Goal: Task Accomplishment & Management: Use online tool/utility

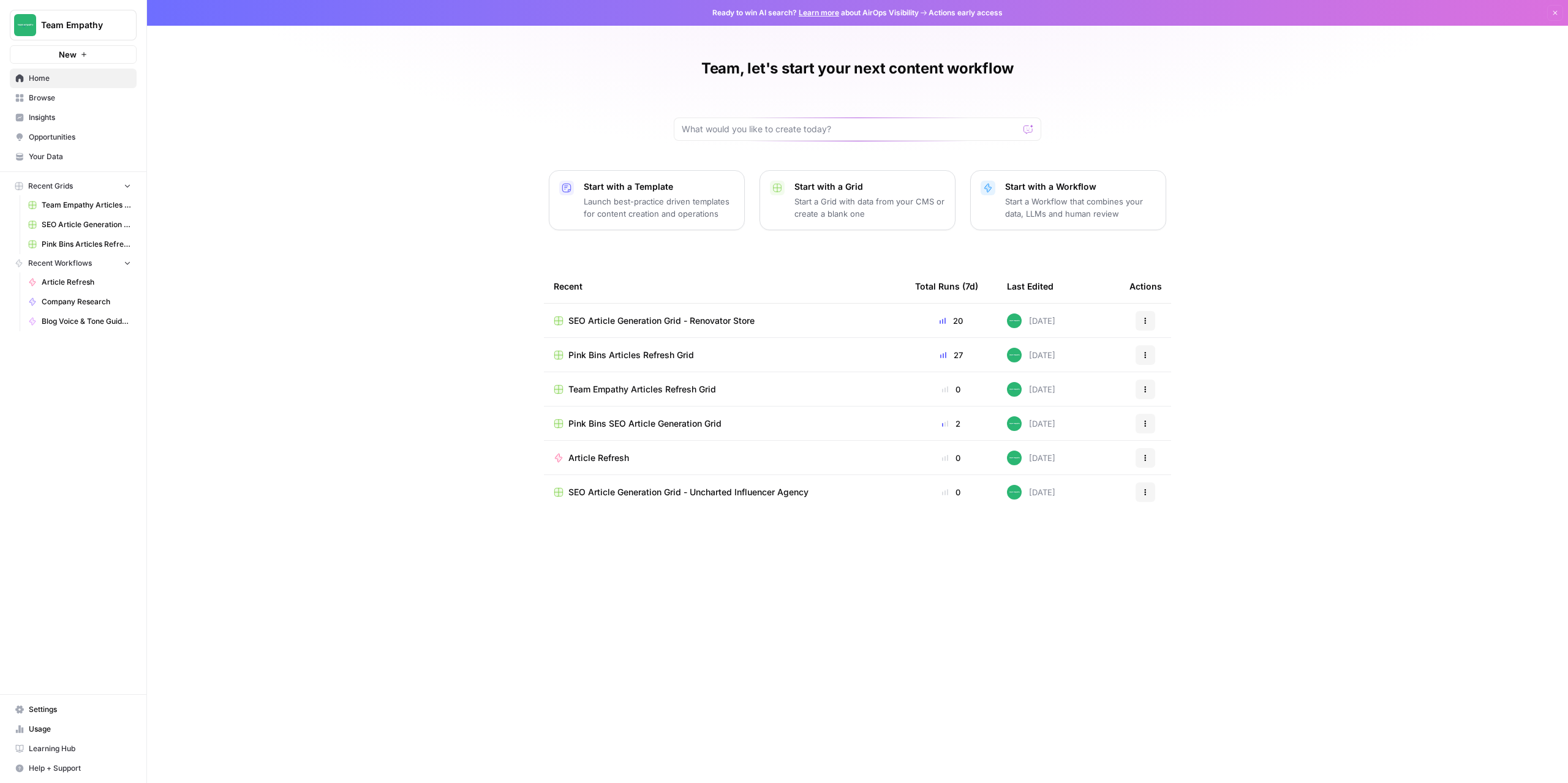
click at [47, 99] on span "Browse" at bounding box center [80, 98] width 102 height 11
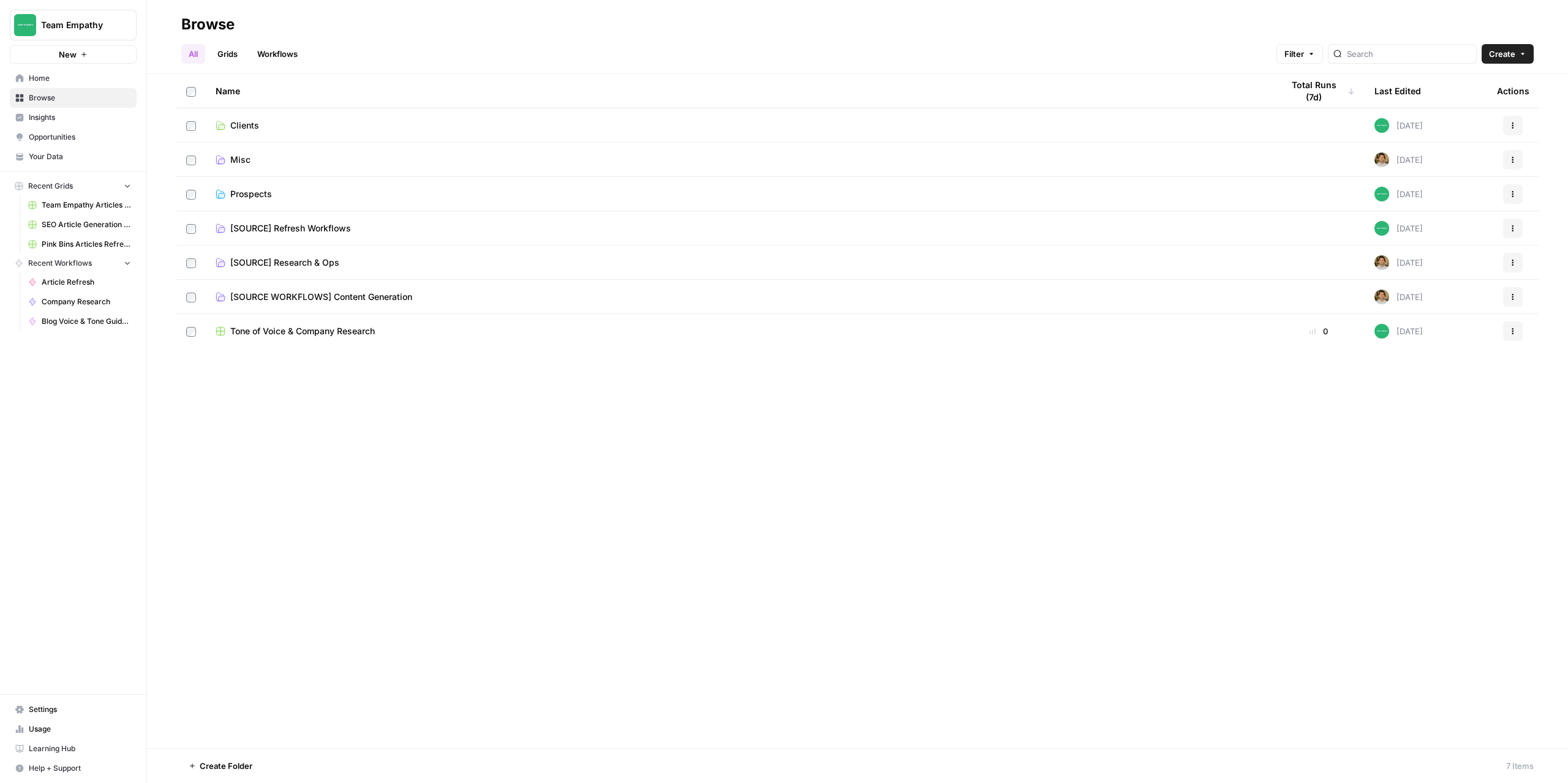
click at [263, 293] on span "[SOURCE WORKFLOWS] Content Generation" at bounding box center [321, 297] width 182 height 12
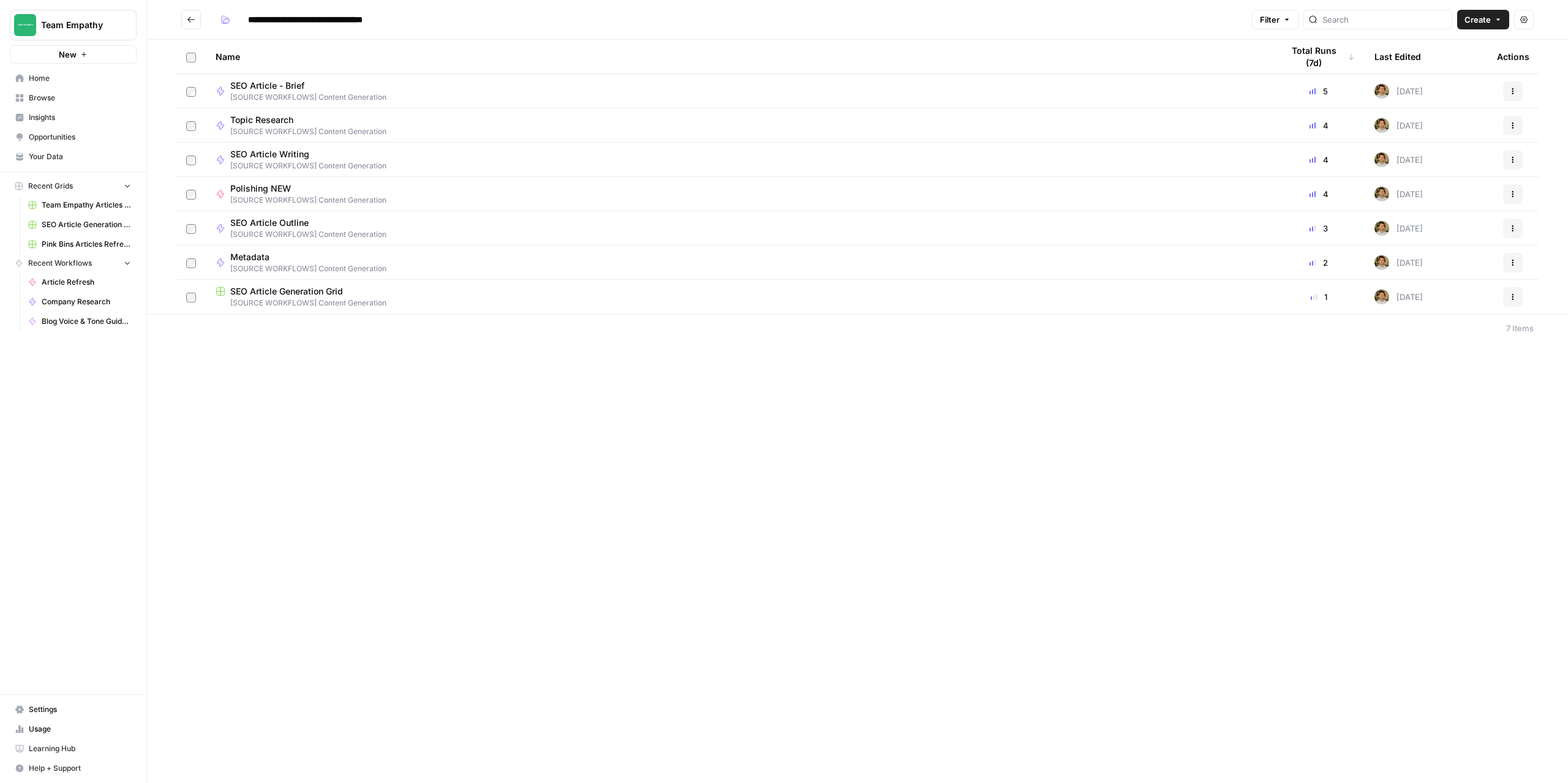
click at [189, 20] on icon "Go back" at bounding box center [191, 20] width 9 height 9
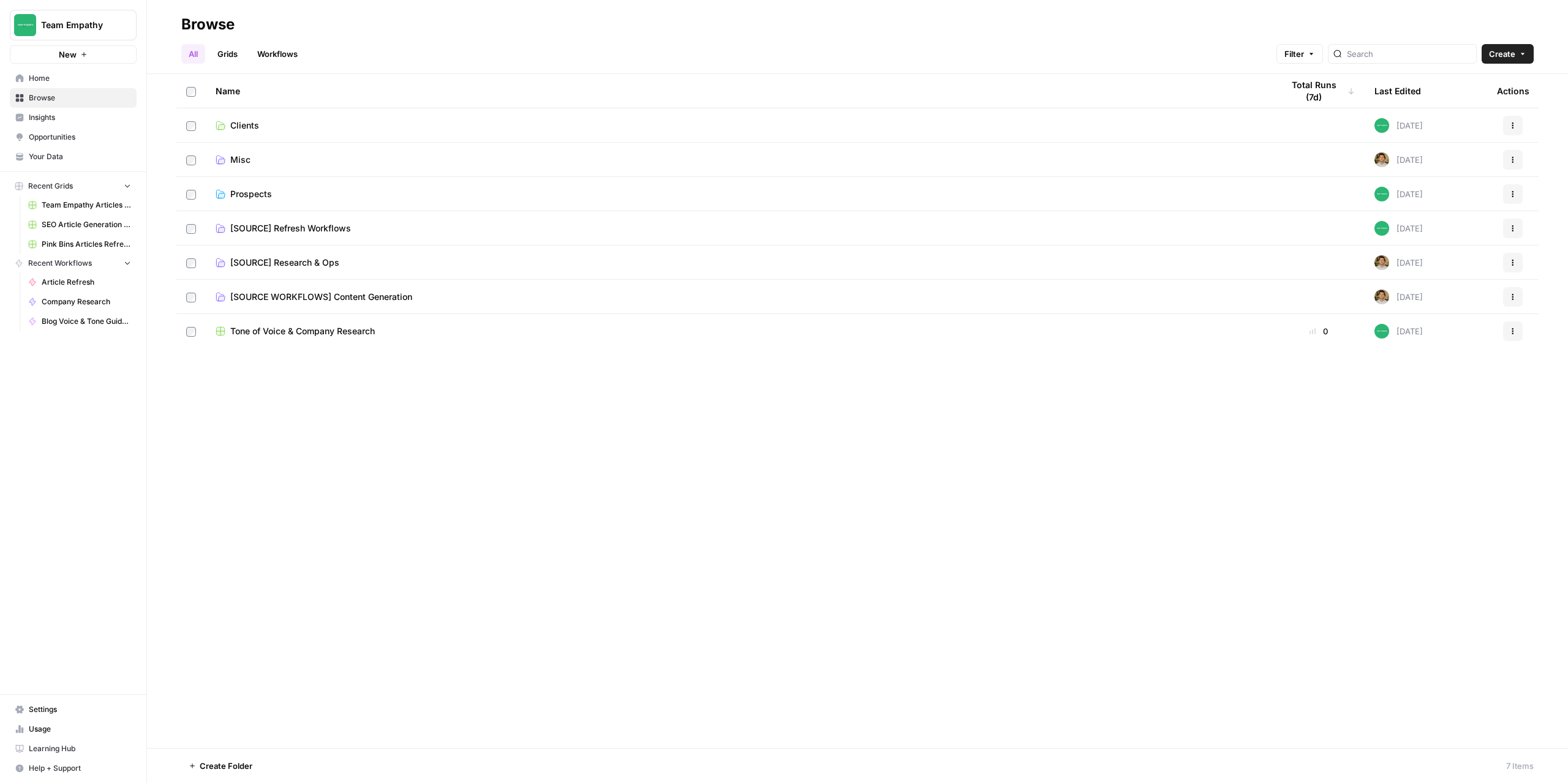
click at [243, 126] on span "Clients" at bounding box center [244, 126] width 29 height 12
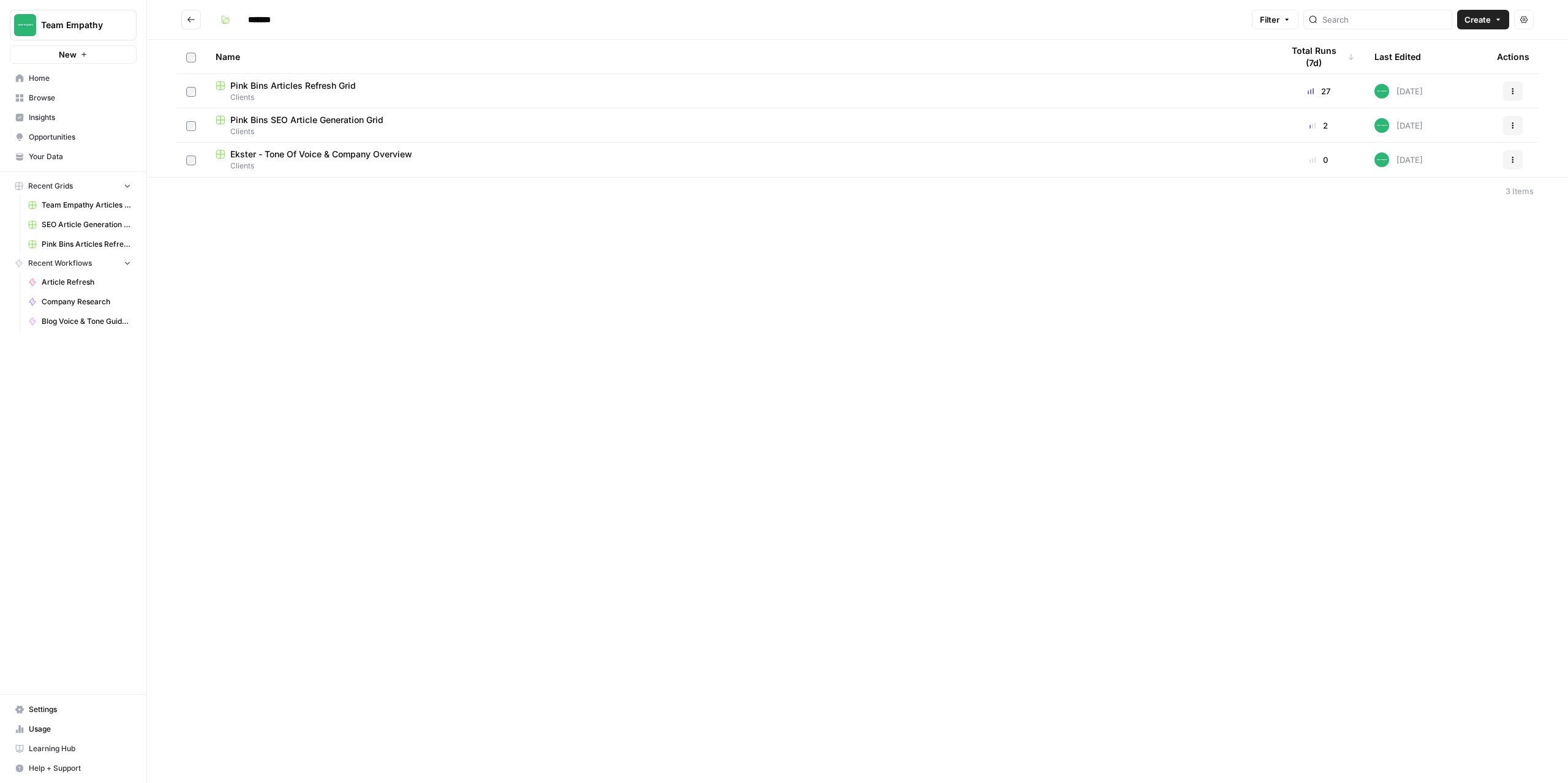
drag, startPoint x: 296, startPoint y: 212, endPoint x: 1344, endPoint y: 183, distance: 1048.4
click at [1122, 257] on div "******* Filter Create Actions Name Total Runs (7d) Last Edited Actions Pink Bin…" at bounding box center [858, 392] width 1421 height 783
click at [1498, 13] on button "Create" at bounding box center [1483, 20] width 52 height 20
click at [1019, 362] on div "******* Filter Create Actions Name Total Runs (7d) Last Edited Actions Pink Bin…" at bounding box center [858, 392] width 1421 height 783
click at [1516, 164] on button "Actions" at bounding box center [1513, 160] width 20 height 20
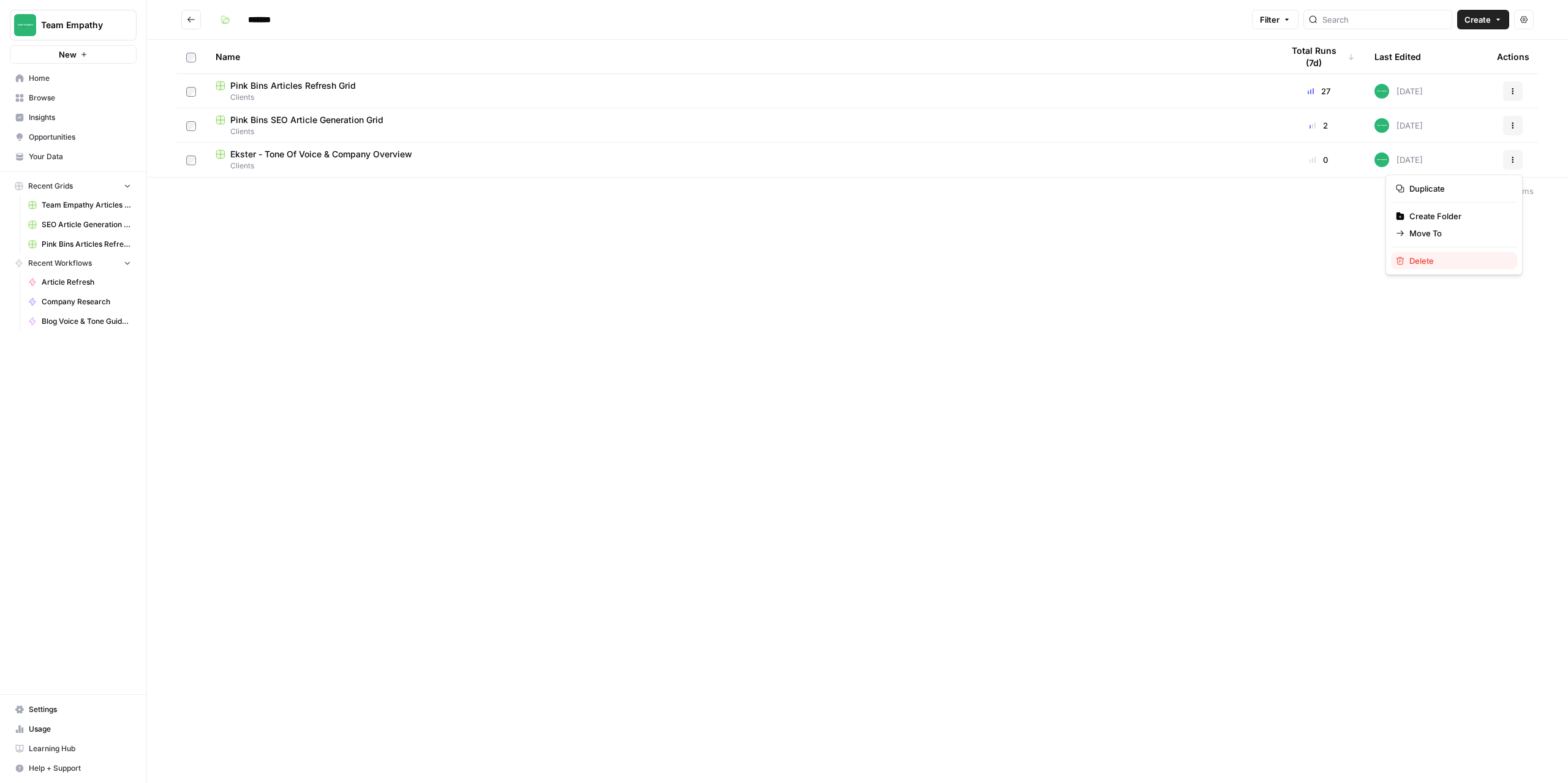
click at [1416, 257] on span "Delete" at bounding box center [1458, 261] width 98 height 12
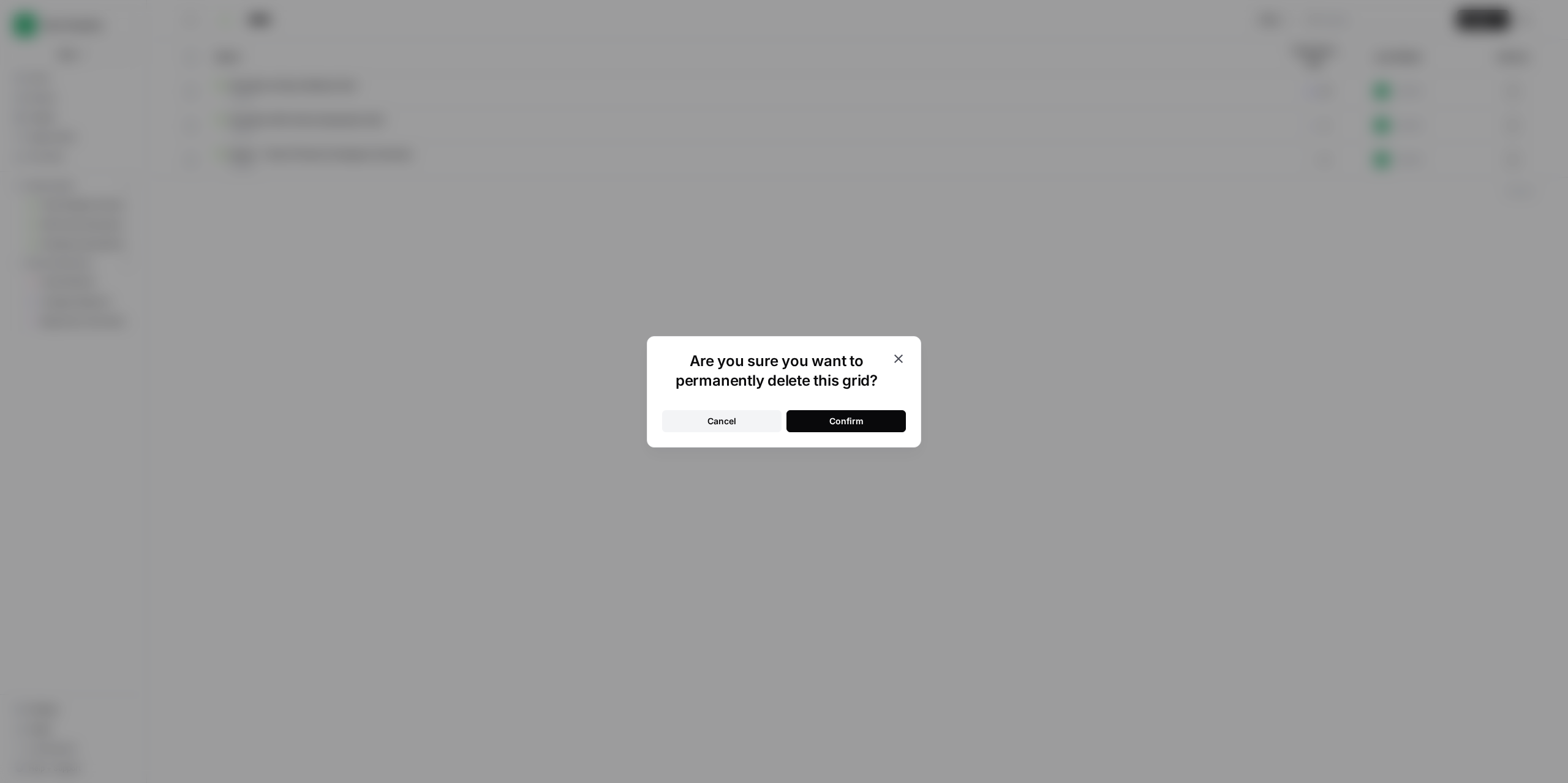
click at [862, 430] on button "Confirm" at bounding box center [846, 422] width 119 height 22
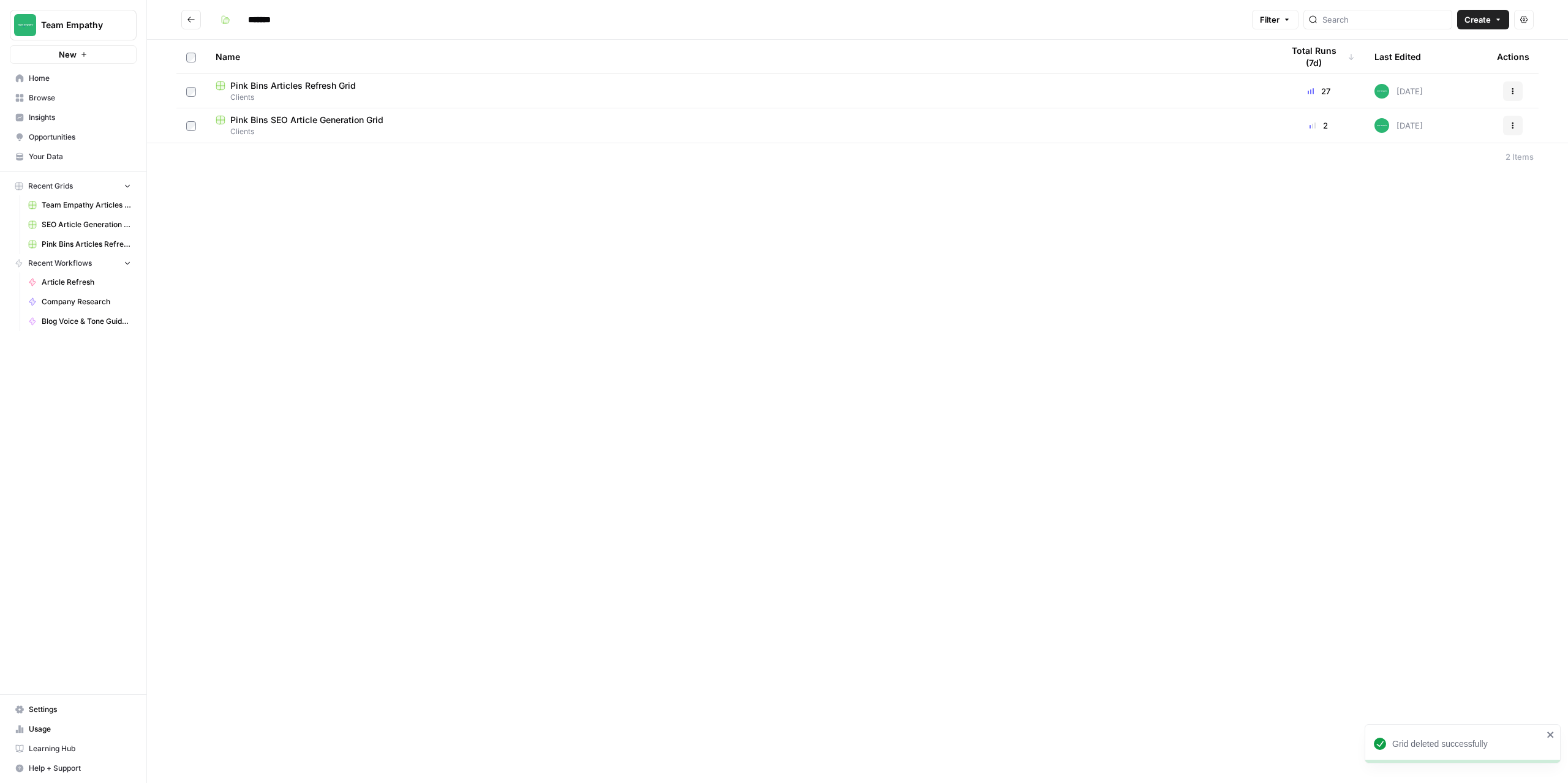
drag, startPoint x: 304, startPoint y: 195, endPoint x: 289, endPoint y: 190, distance: 15.8
click at [303, 195] on div "******* Filter Create Actions Name Total Runs (7d) Last Edited Actions Pink Bin…" at bounding box center [858, 392] width 1421 height 783
click at [299, 168] on footer "2 Items" at bounding box center [858, 156] width 1421 height 28
click at [293, 166] on footer "2 Items" at bounding box center [858, 156] width 1421 height 28
click at [329, 88] on span "Pink Bins Articles Refresh Grid" at bounding box center [293, 86] width 126 height 12
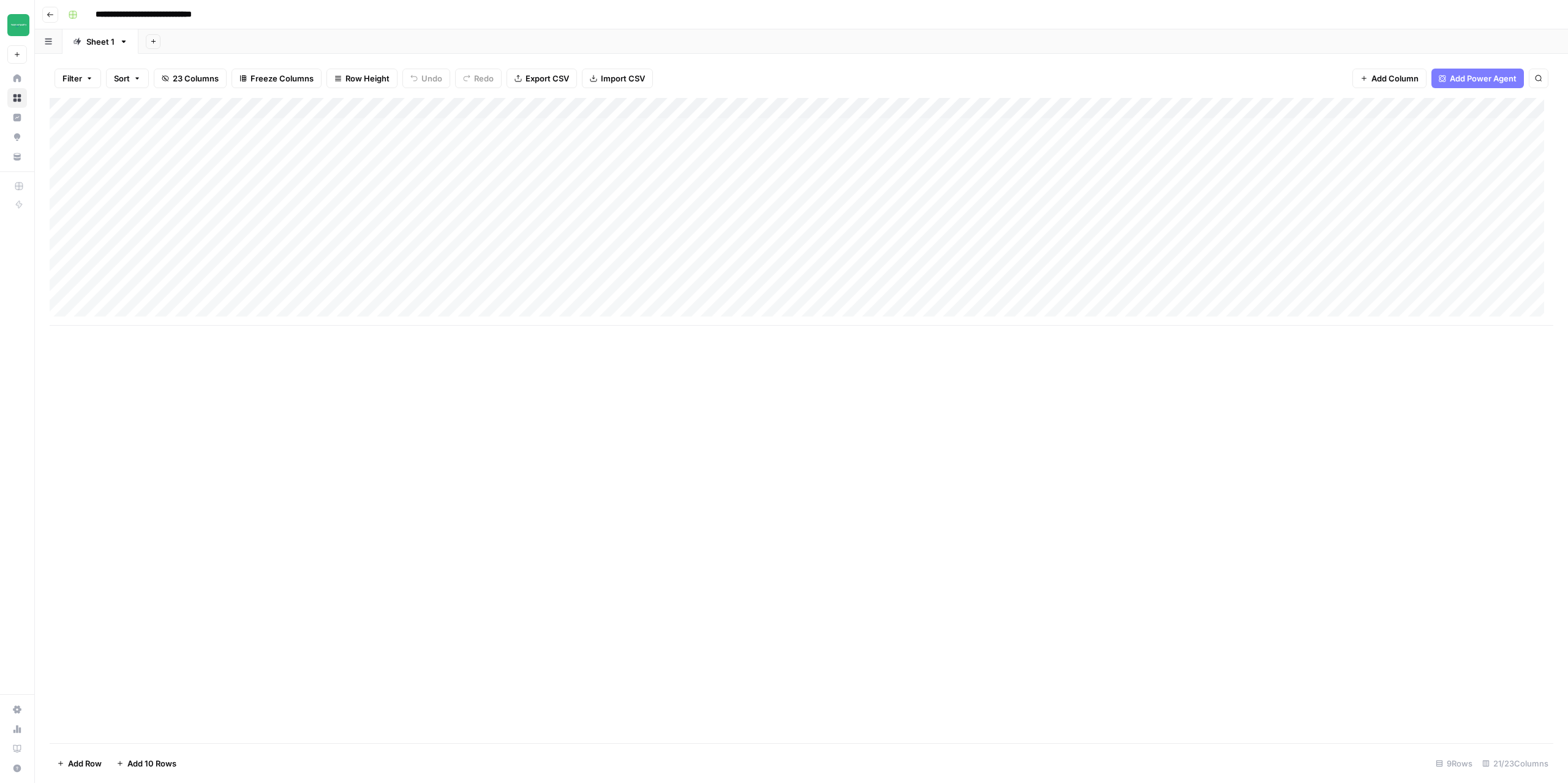
click at [52, 15] on icon "button" at bounding box center [50, 15] width 7 height 7
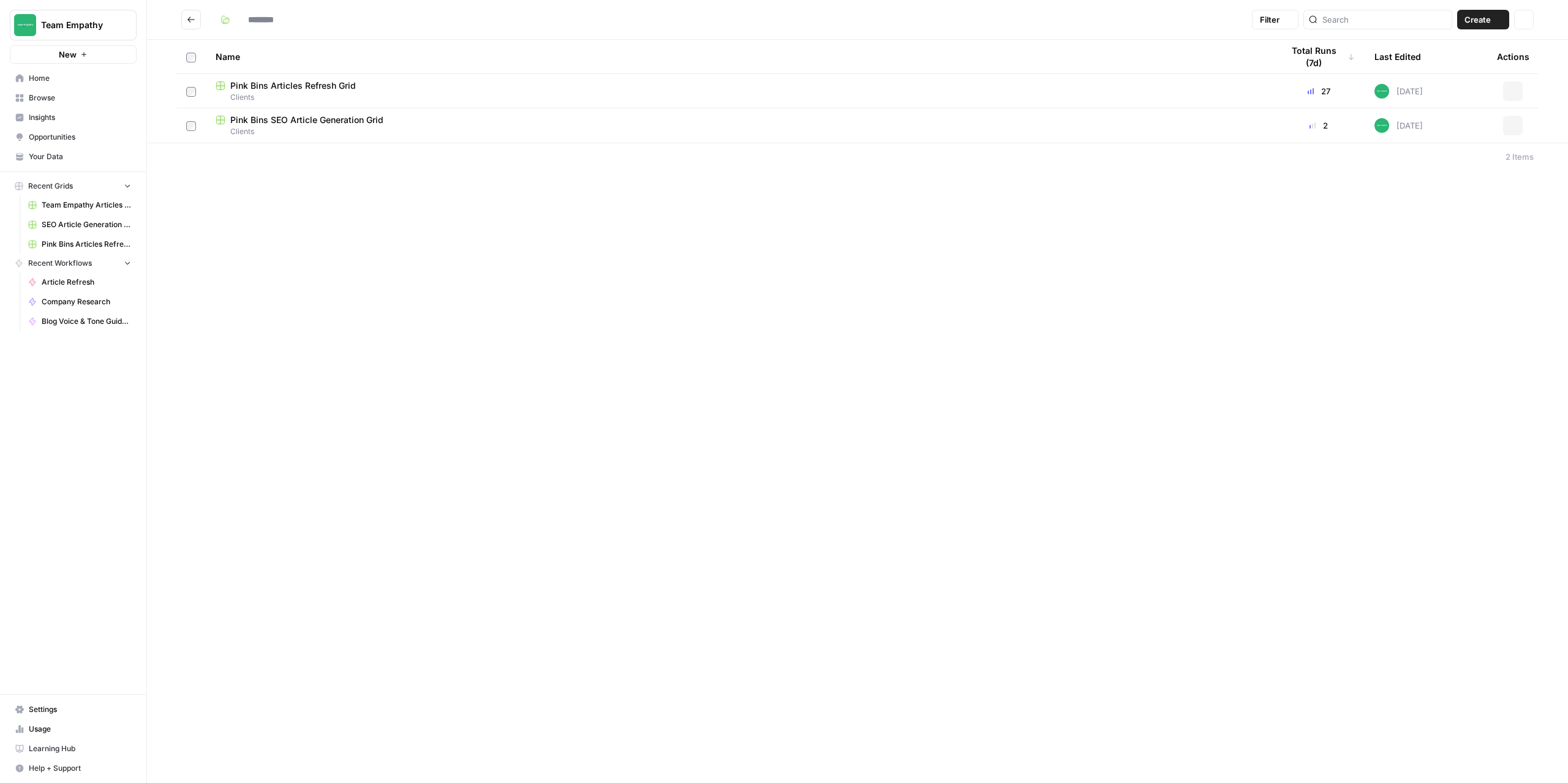
type input "*******"
click at [114, 21] on span "Team Empathy" at bounding box center [78, 25] width 74 height 12
click at [62, 126] on span "Cohort 4" at bounding box center [118, 131] width 162 height 12
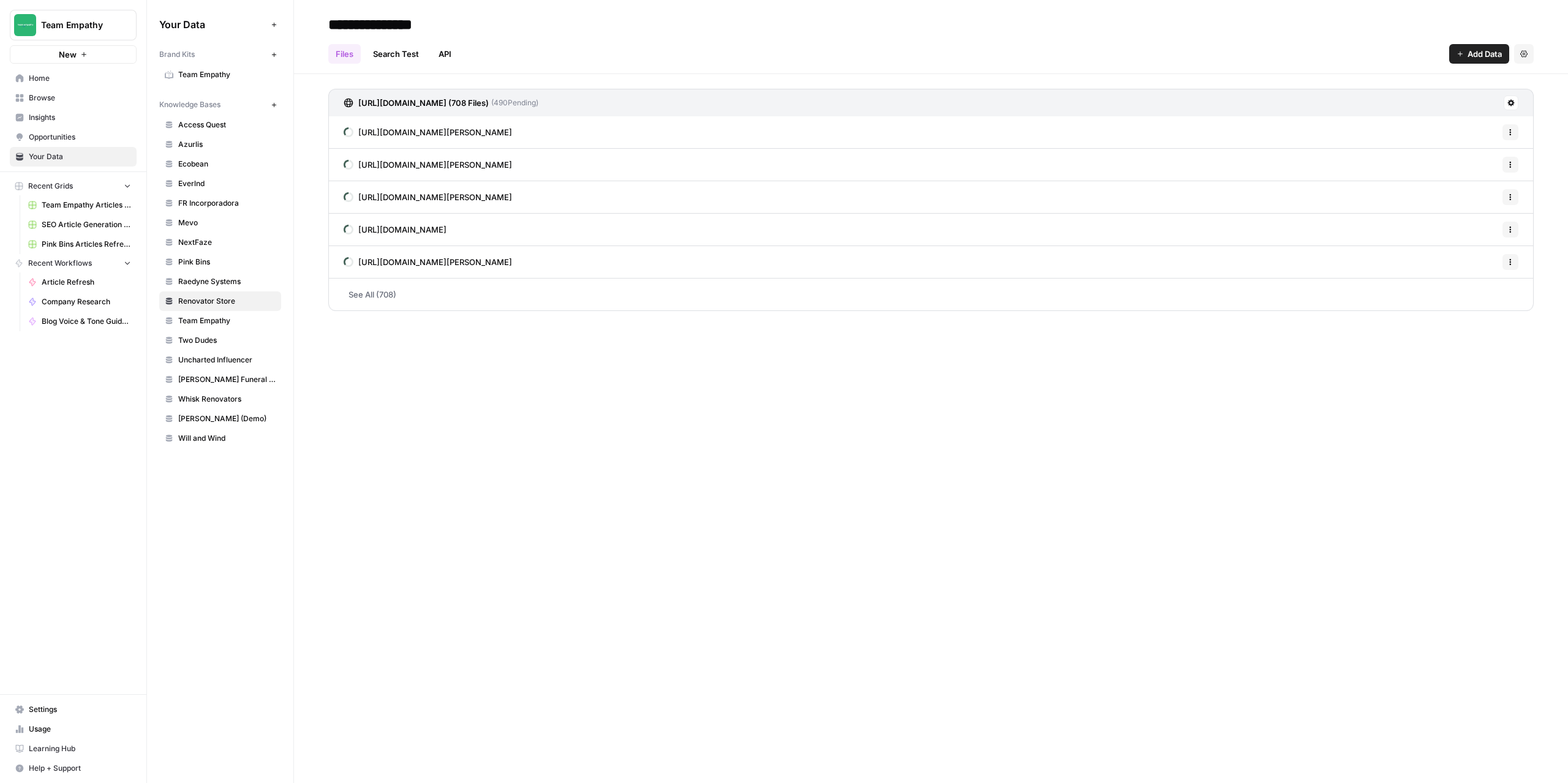
click at [702, 429] on div "**********" at bounding box center [930, 392] width 1274 height 783
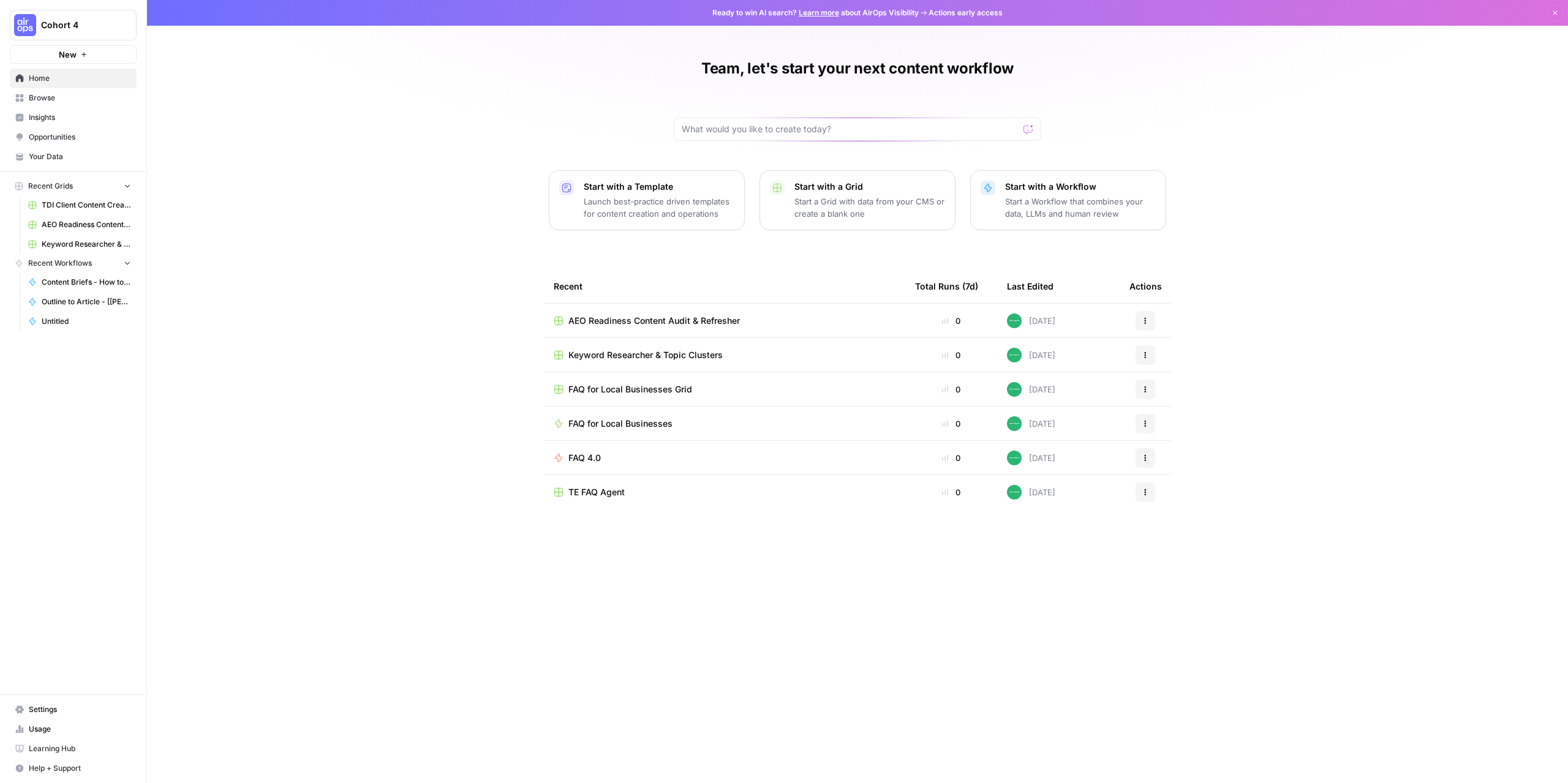
click at [648, 323] on span "AEO Readiness Content Audit & Refresher" at bounding box center [654, 321] width 172 height 12
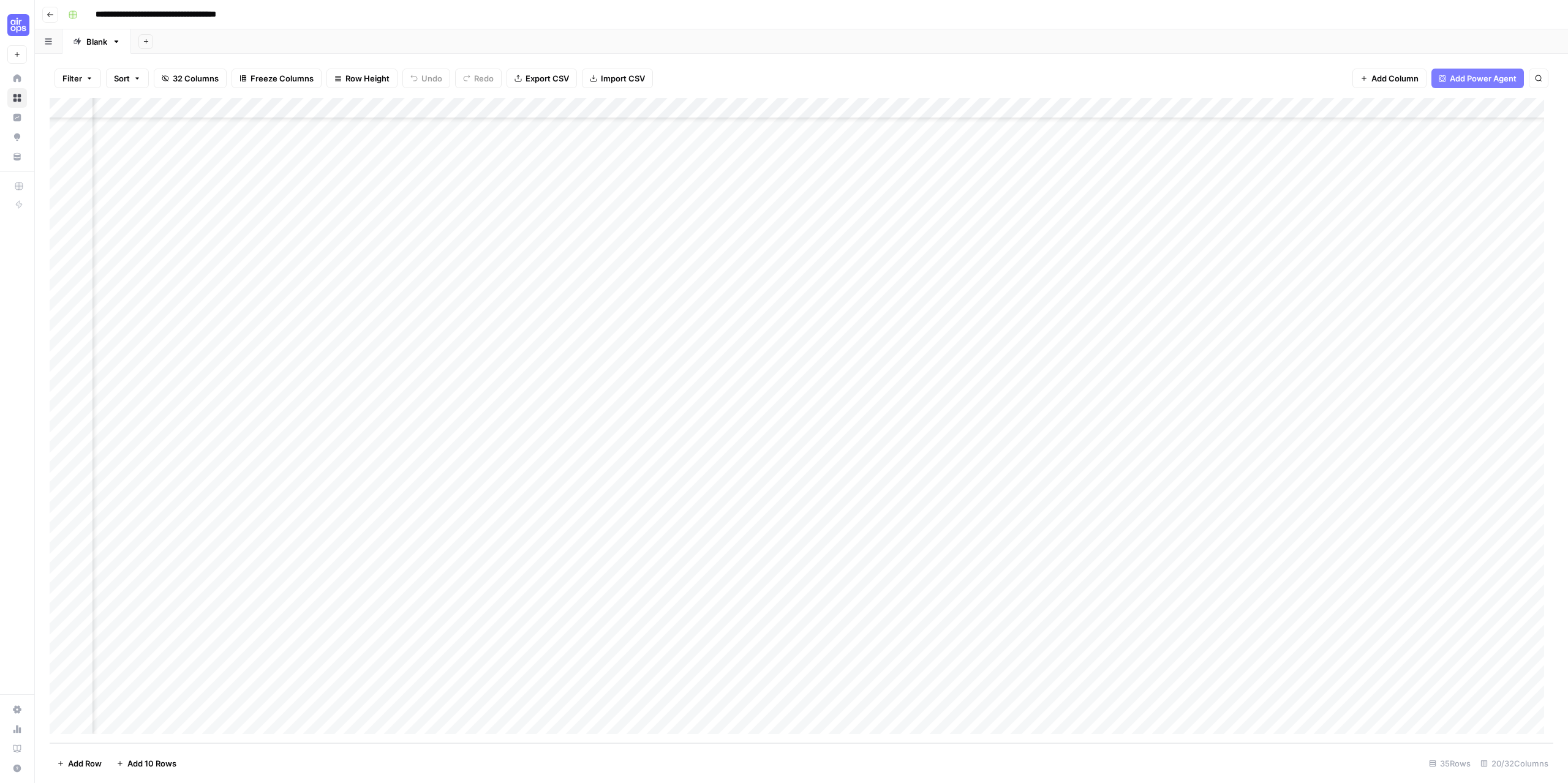
scroll to position [133, 320]
click at [709, 682] on div "Add Column" at bounding box center [802, 420] width 1503 height 645
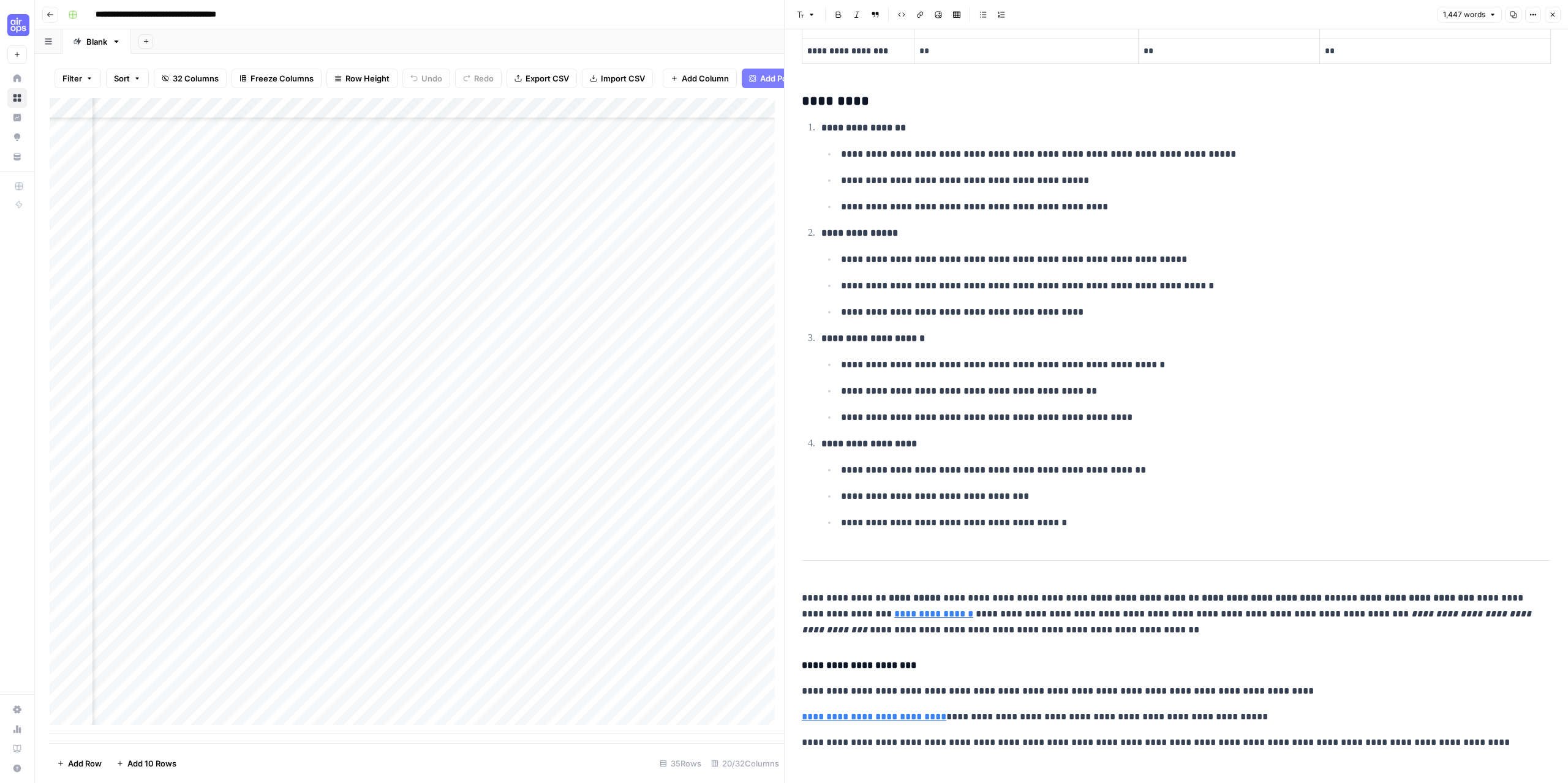
scroll to position [3017, 0]
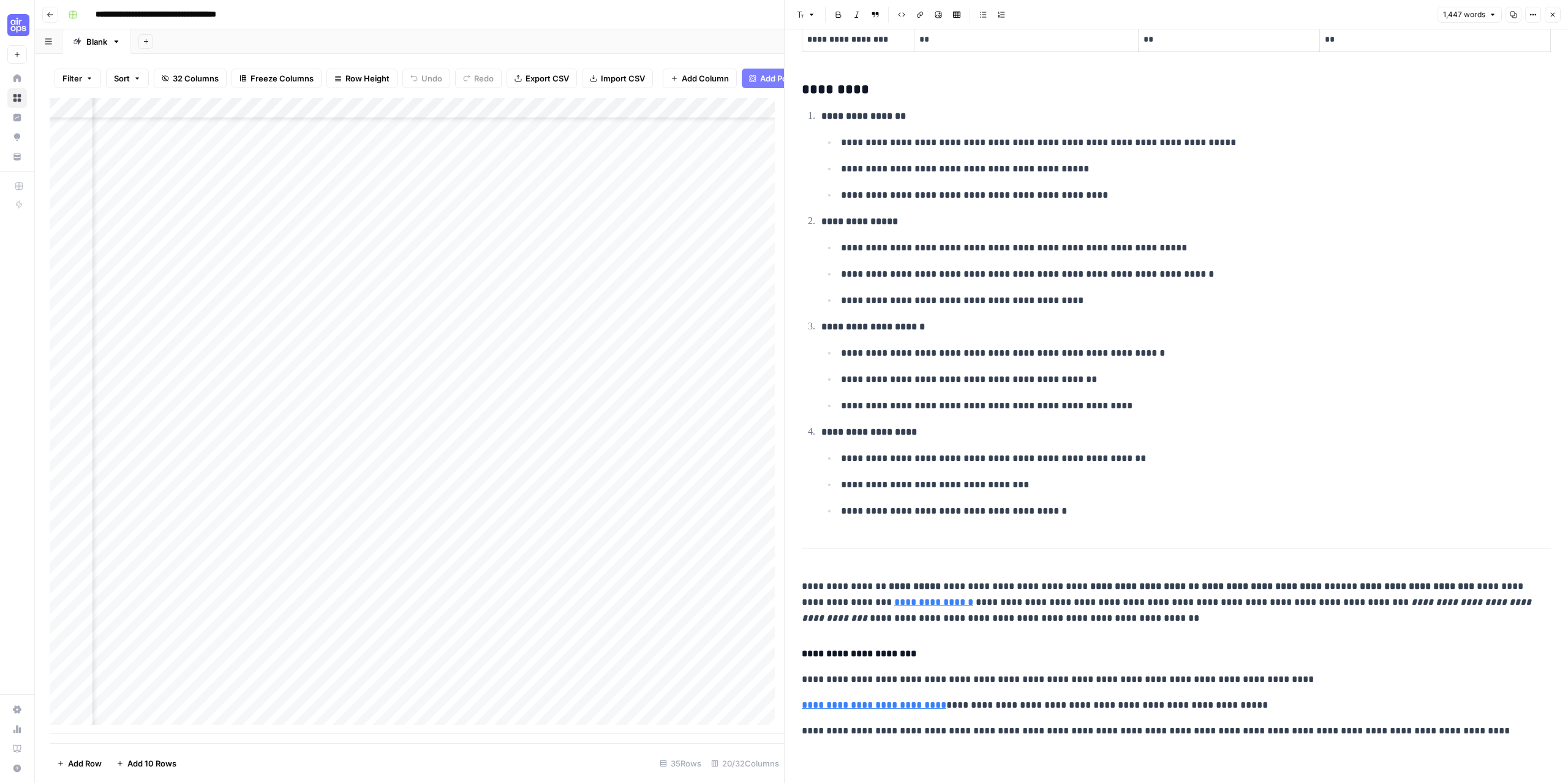
click at [1553, 15] on icon "button" at bounding box center [1553, 15] width 4 height 4
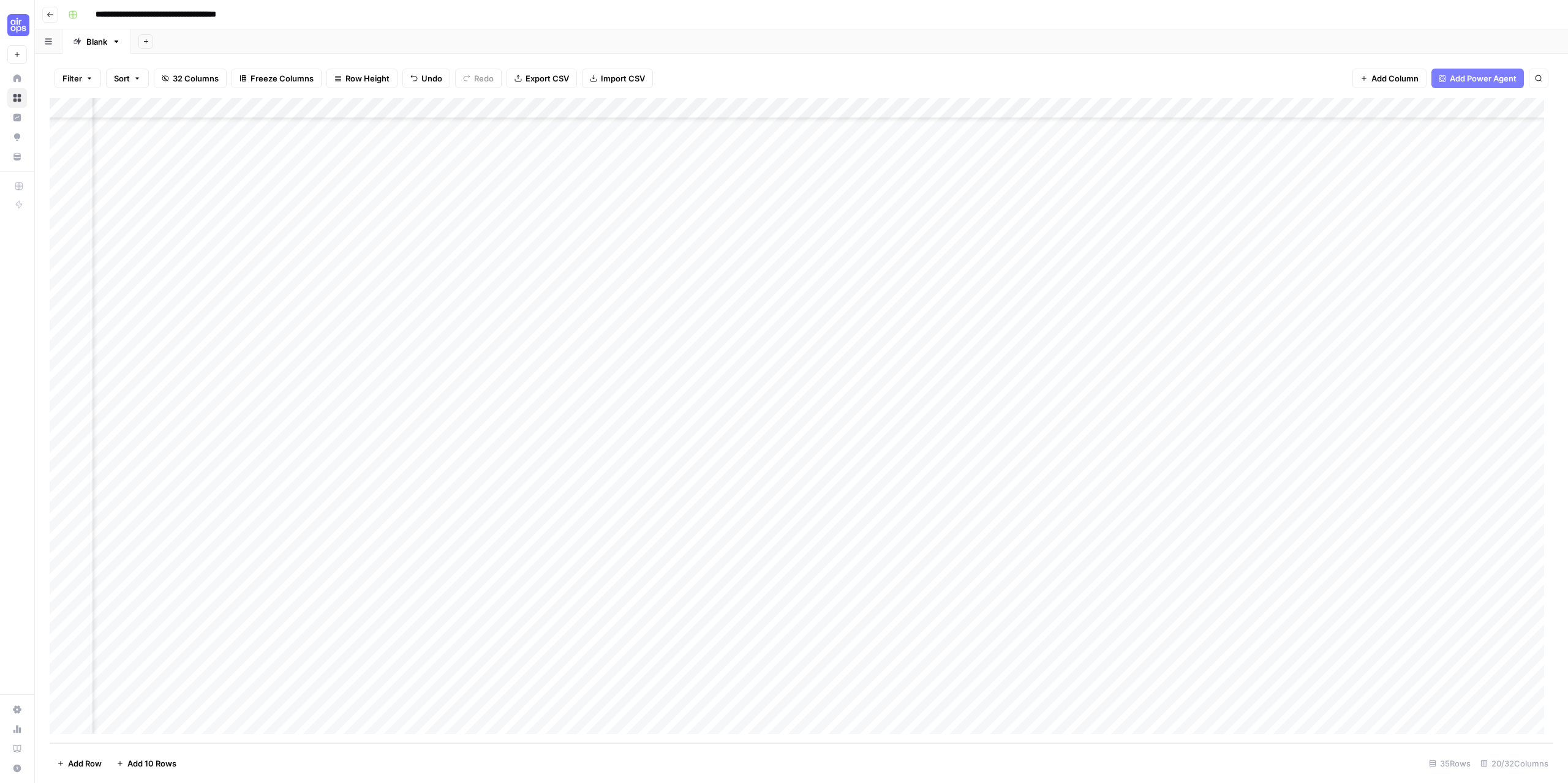
scroll to position [133, 708]
click at [1220, 684] on div "Add Column" at bounding box center [802, 420] width 1503 height 645
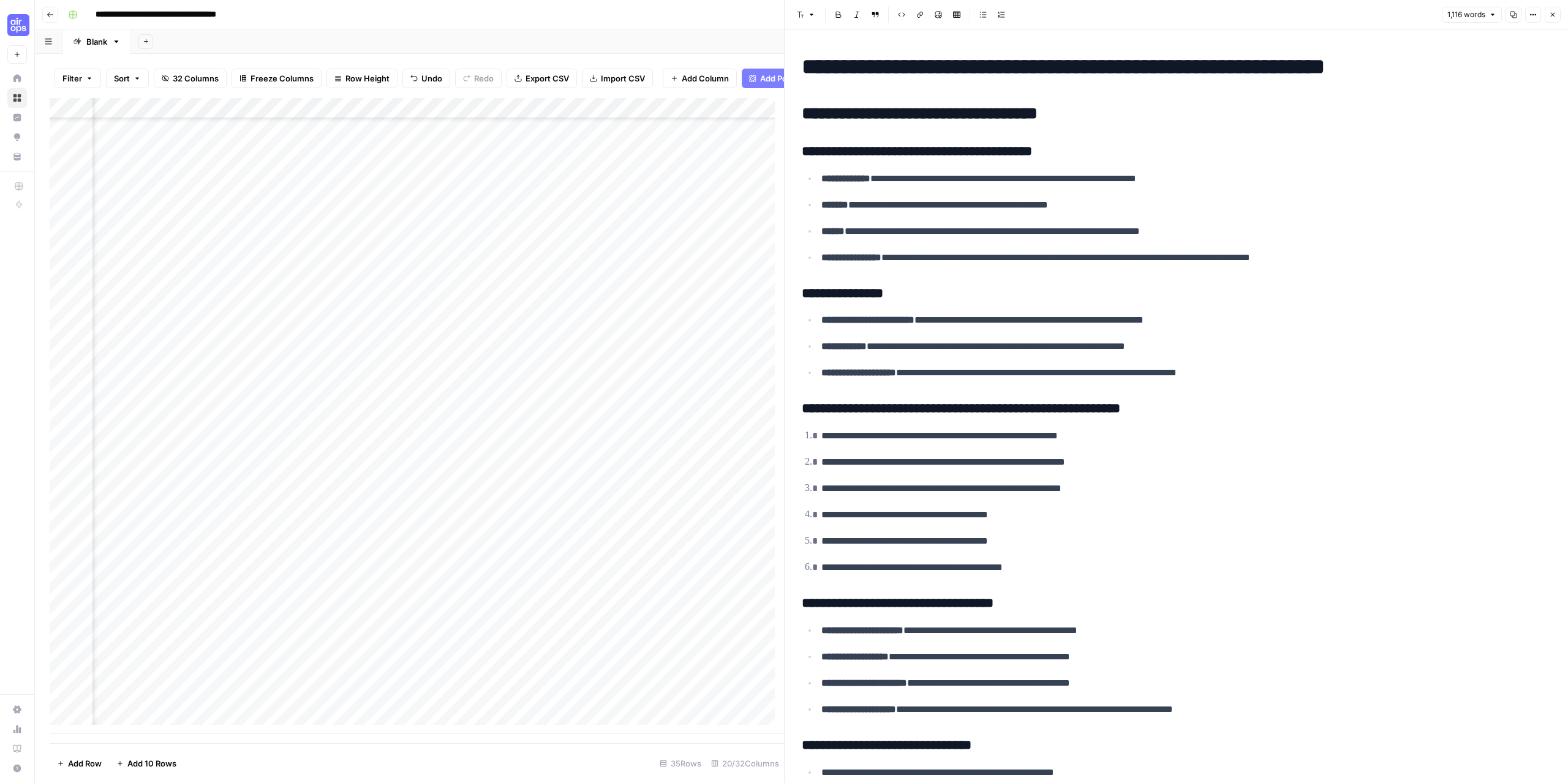
scroll to position [142, 1295]
click at [520, 685] on div "Add Column" at bounding box center [417, 416] width 734 height 636
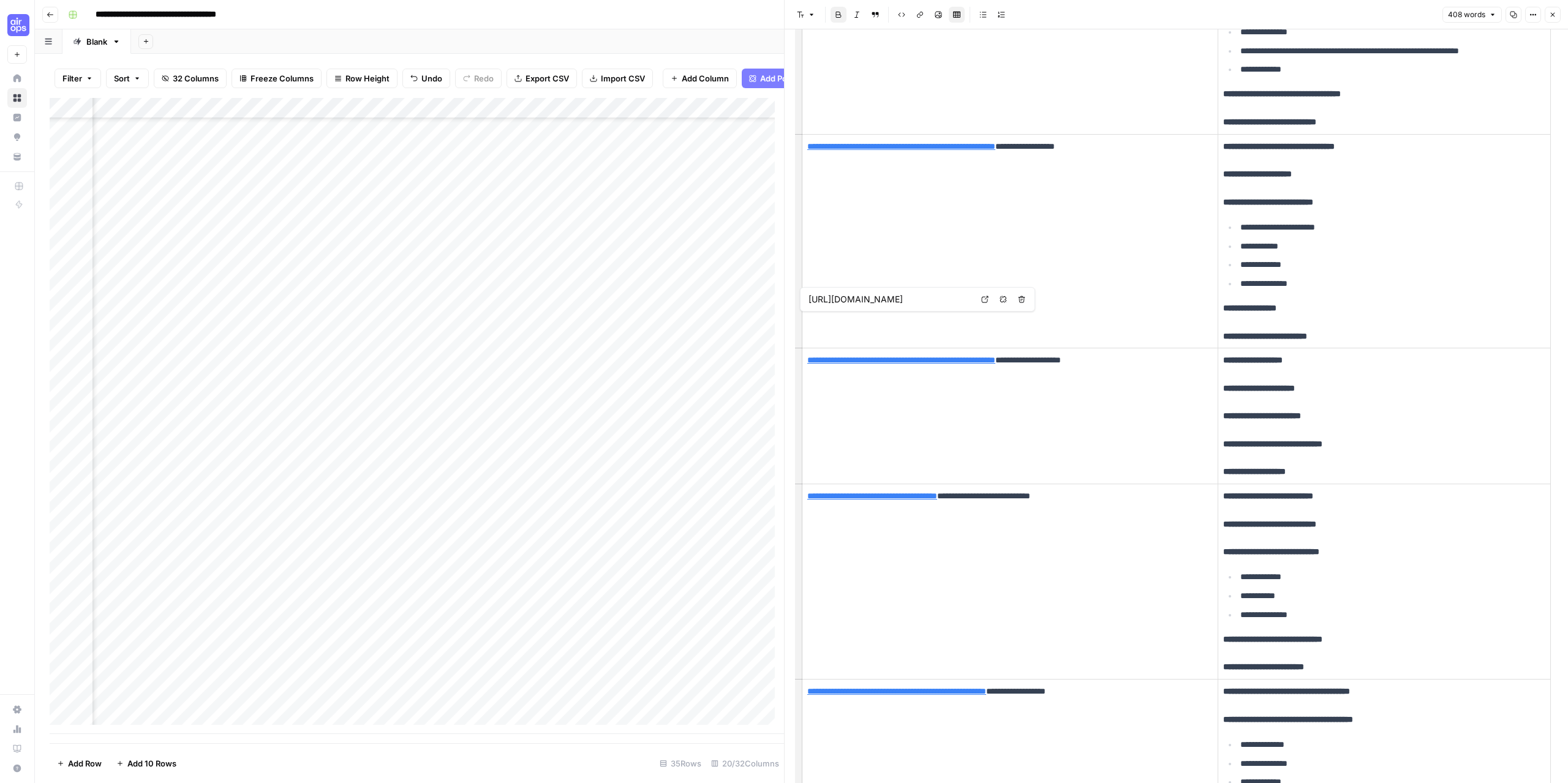
scroll to position [428, 0]
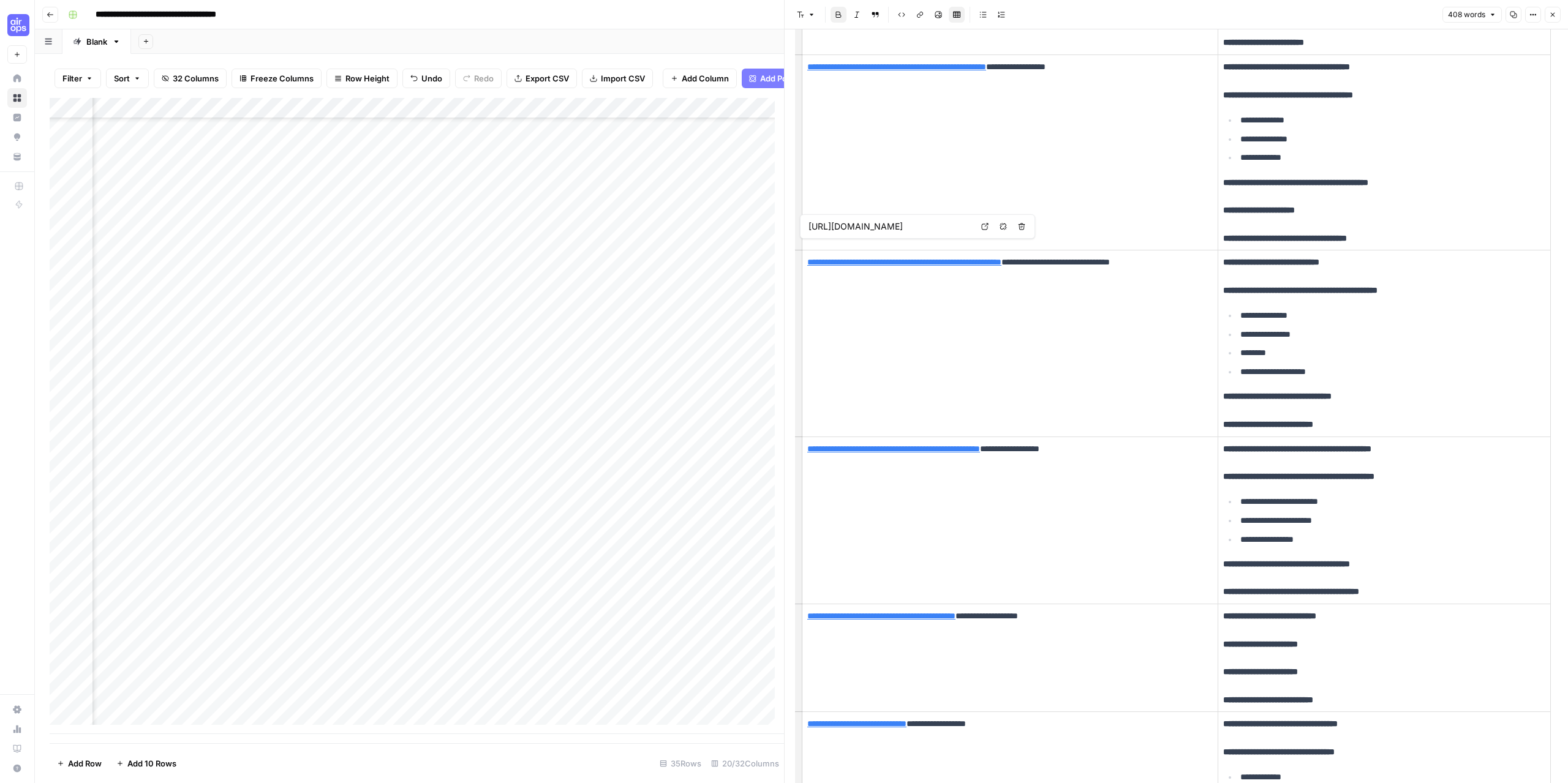
type input "https://www.nytimes.com/2025/09/11/well/anti-aging-supplements-longevity.html"
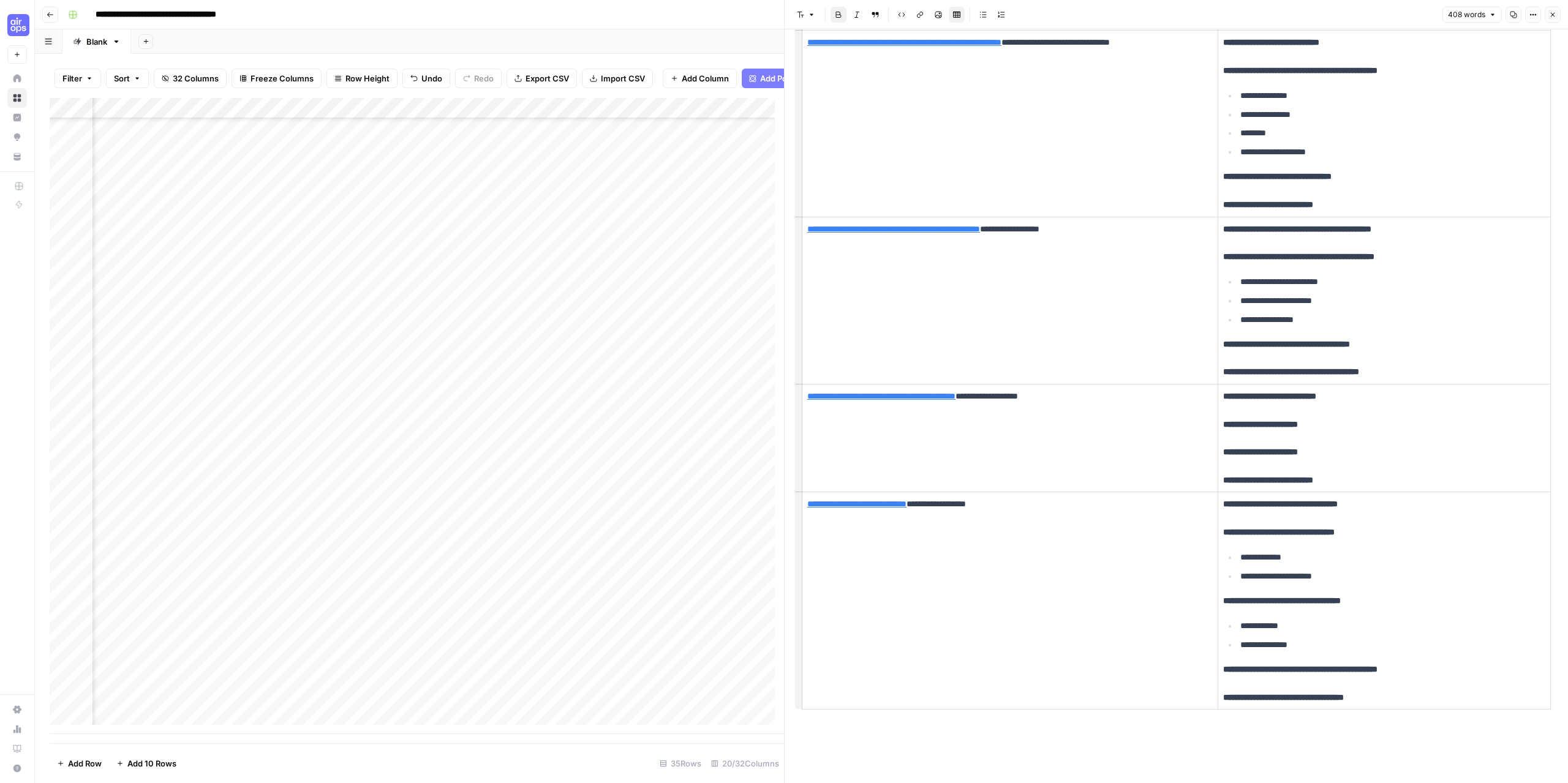
scroll to position [142, 1043]
click at [660, 681] on div "Add Column" at bounding box center [417, 416] width 734 height 636
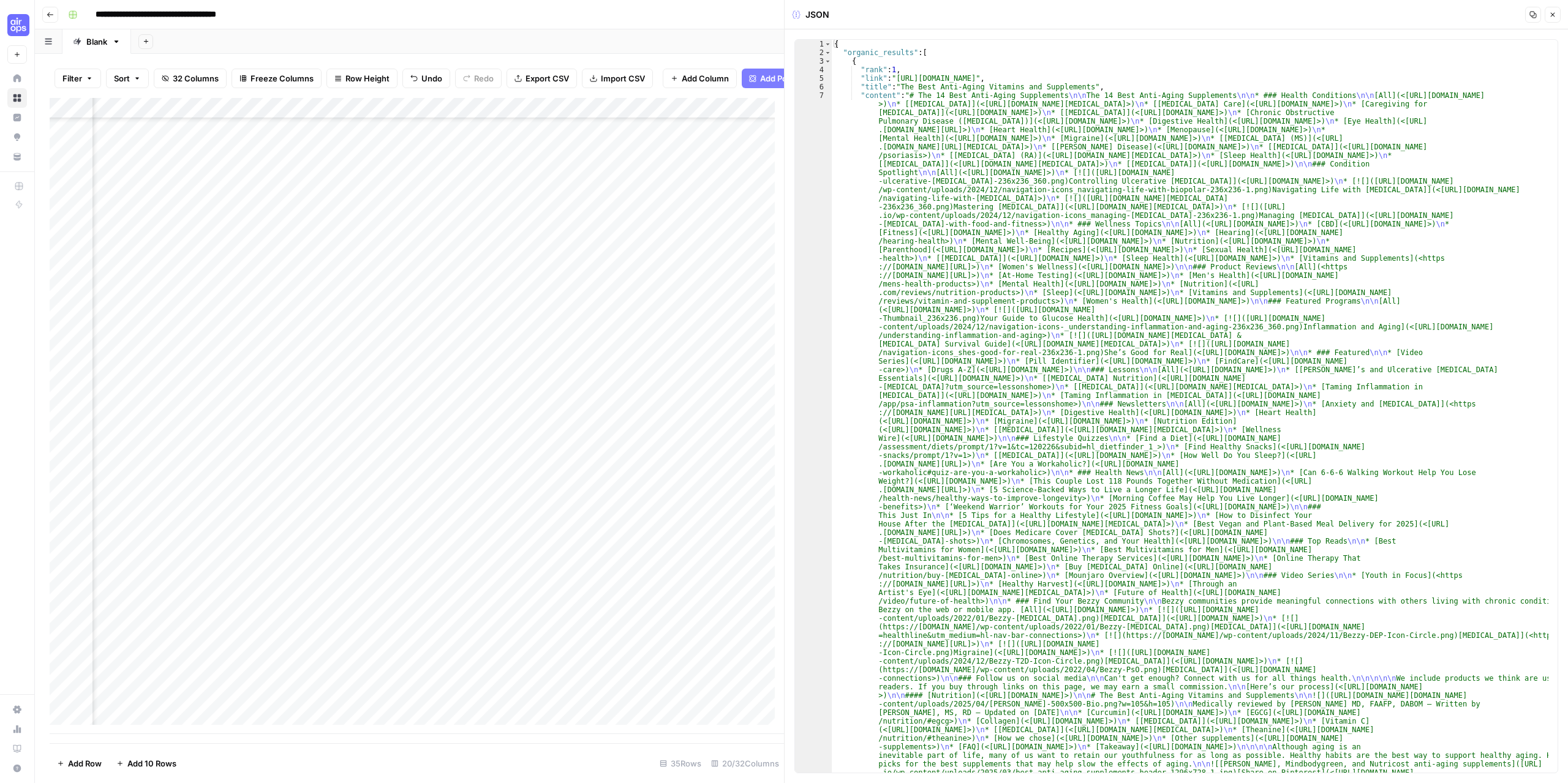
click at [554, 686] on div "Add Column" at bounding box center [417, 416] width 734 height 636
click at [427, 687] on div "Add Column" at bounding box center [417, 416] width 734 height 636
click at [1558, 16] on button "Close" at bounding box center [1553, 15] width 16 height 16
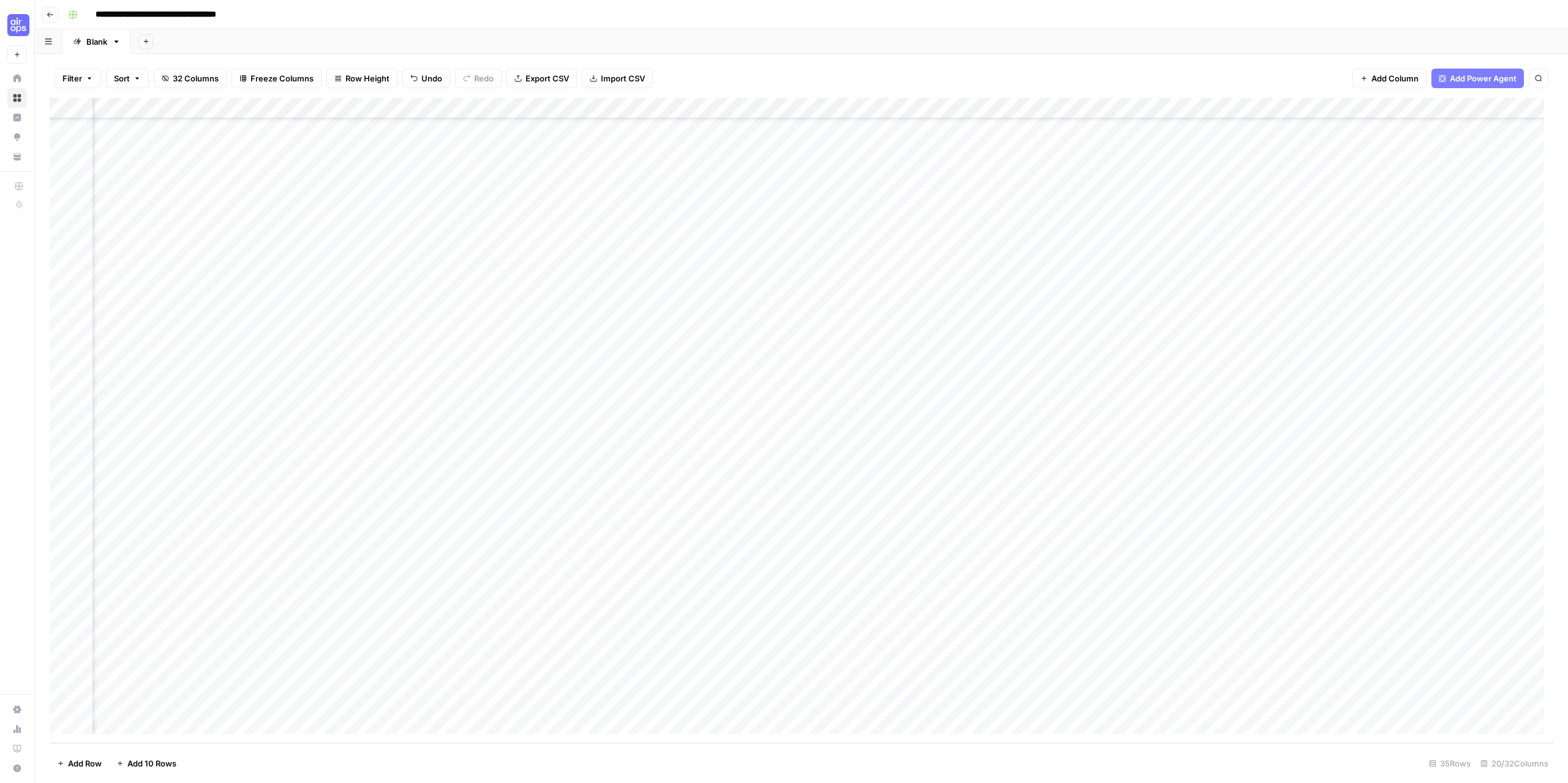
scroll to position [133, 763]
click at [1162, 683] on div "Add Column" at bounding box center [802, 420] width 1503 height 645
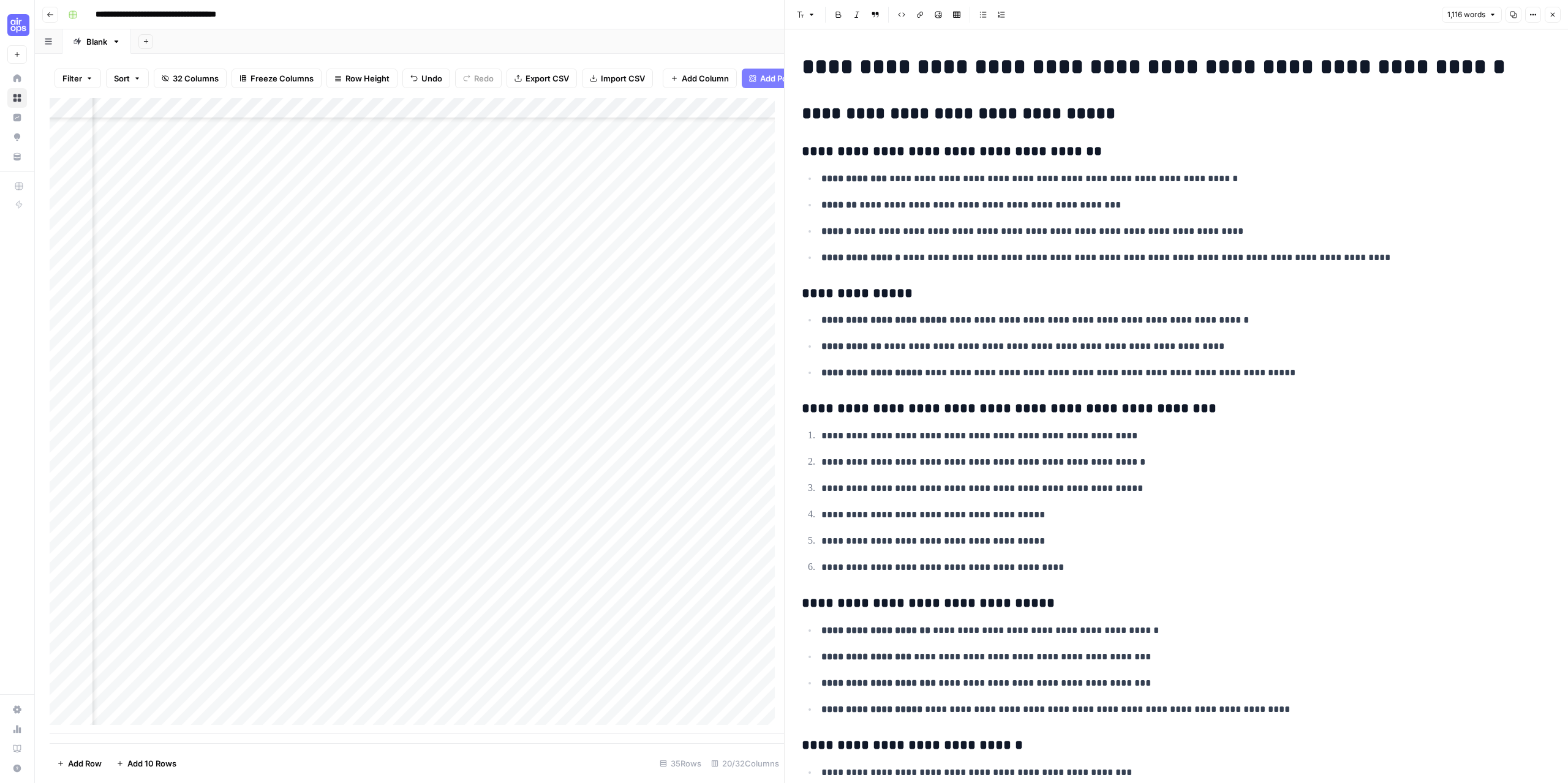
scroll to position [142, 478]
click at [441, 683] on div "Add Column" at bounding box center [417, 416] width 734 height 636
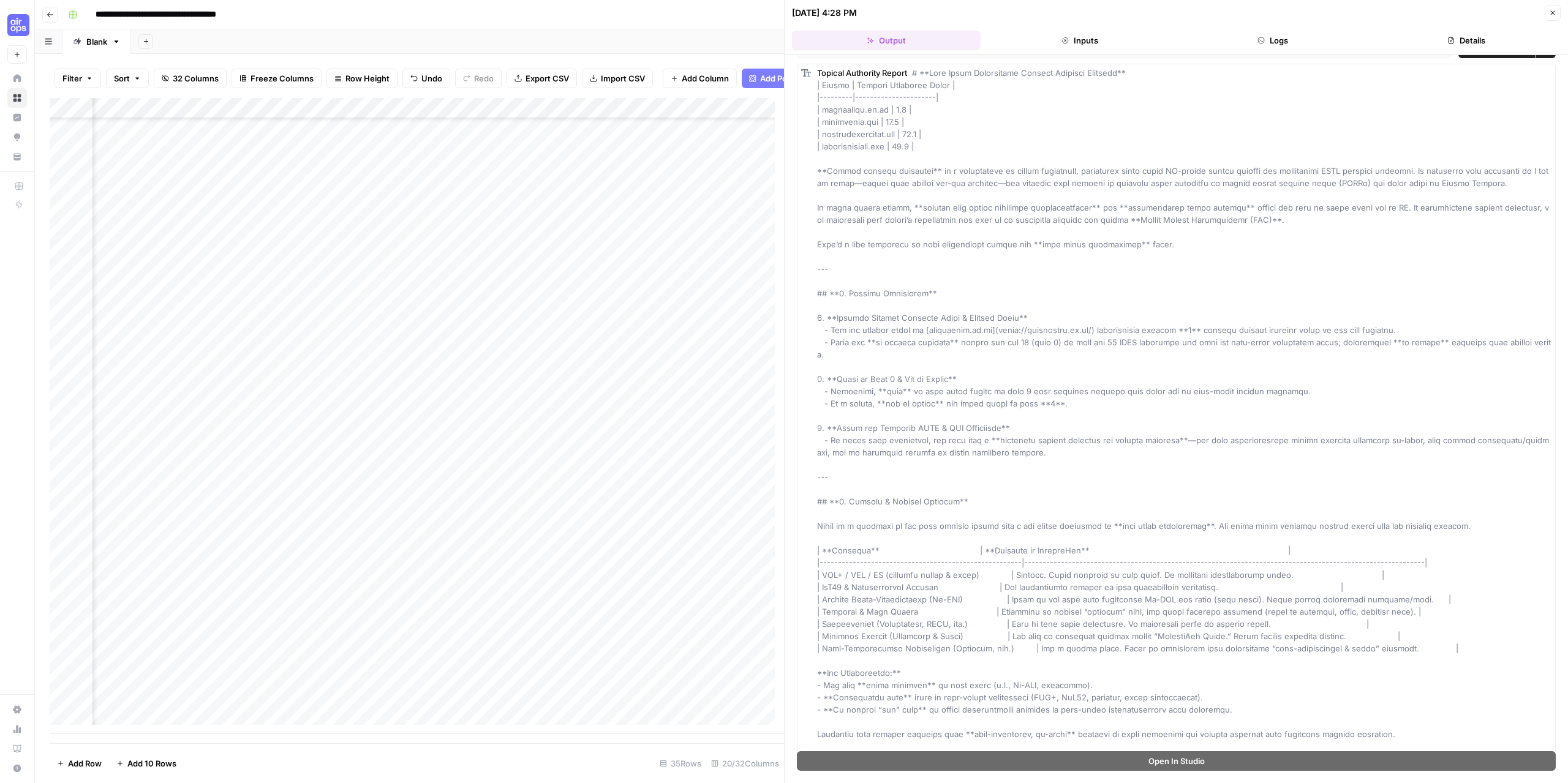
scroll to position [61, 0]
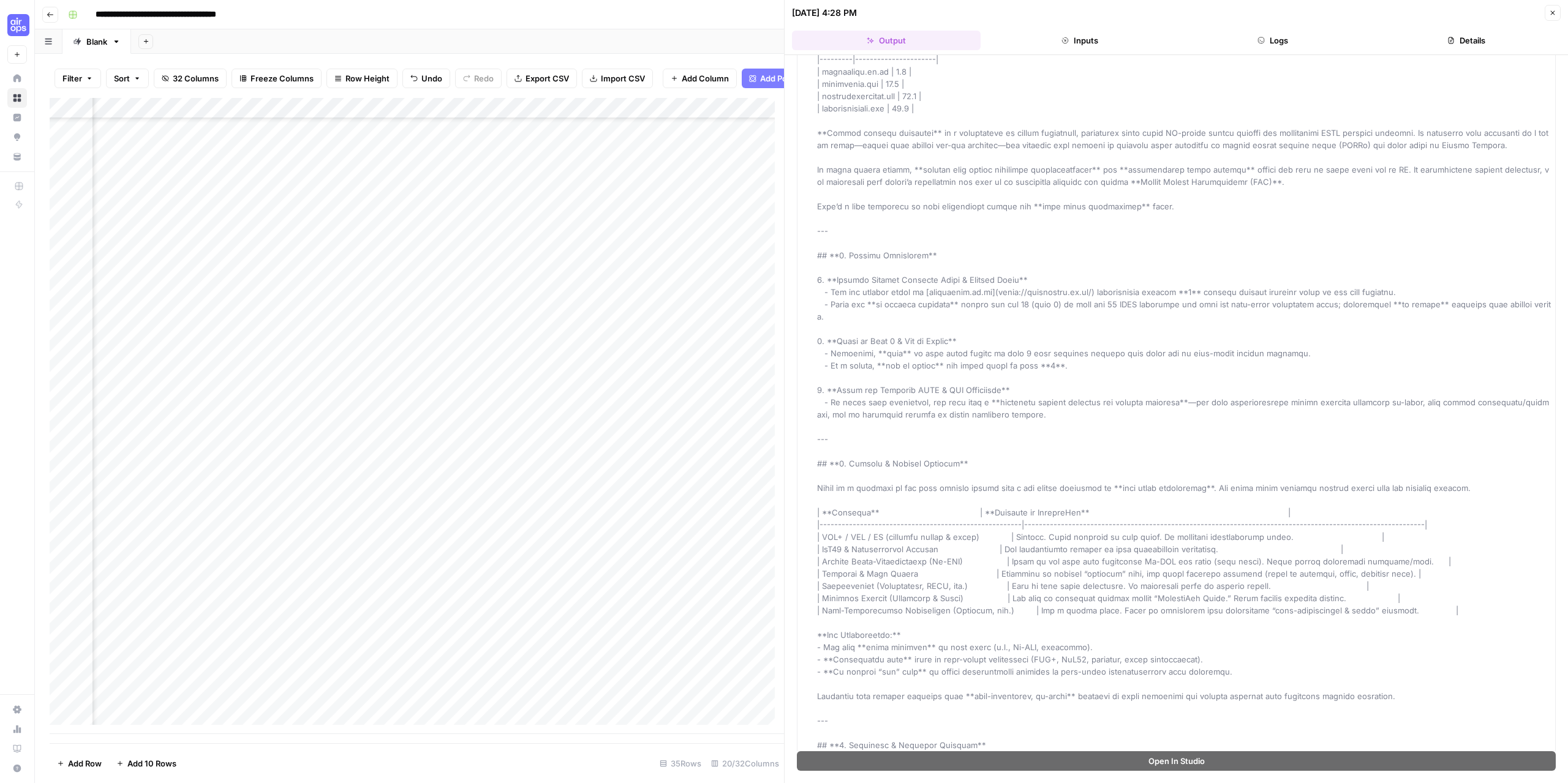
click at [550, 683] on div "Add Column" at bounding box center [417, 416] width 734 height 636
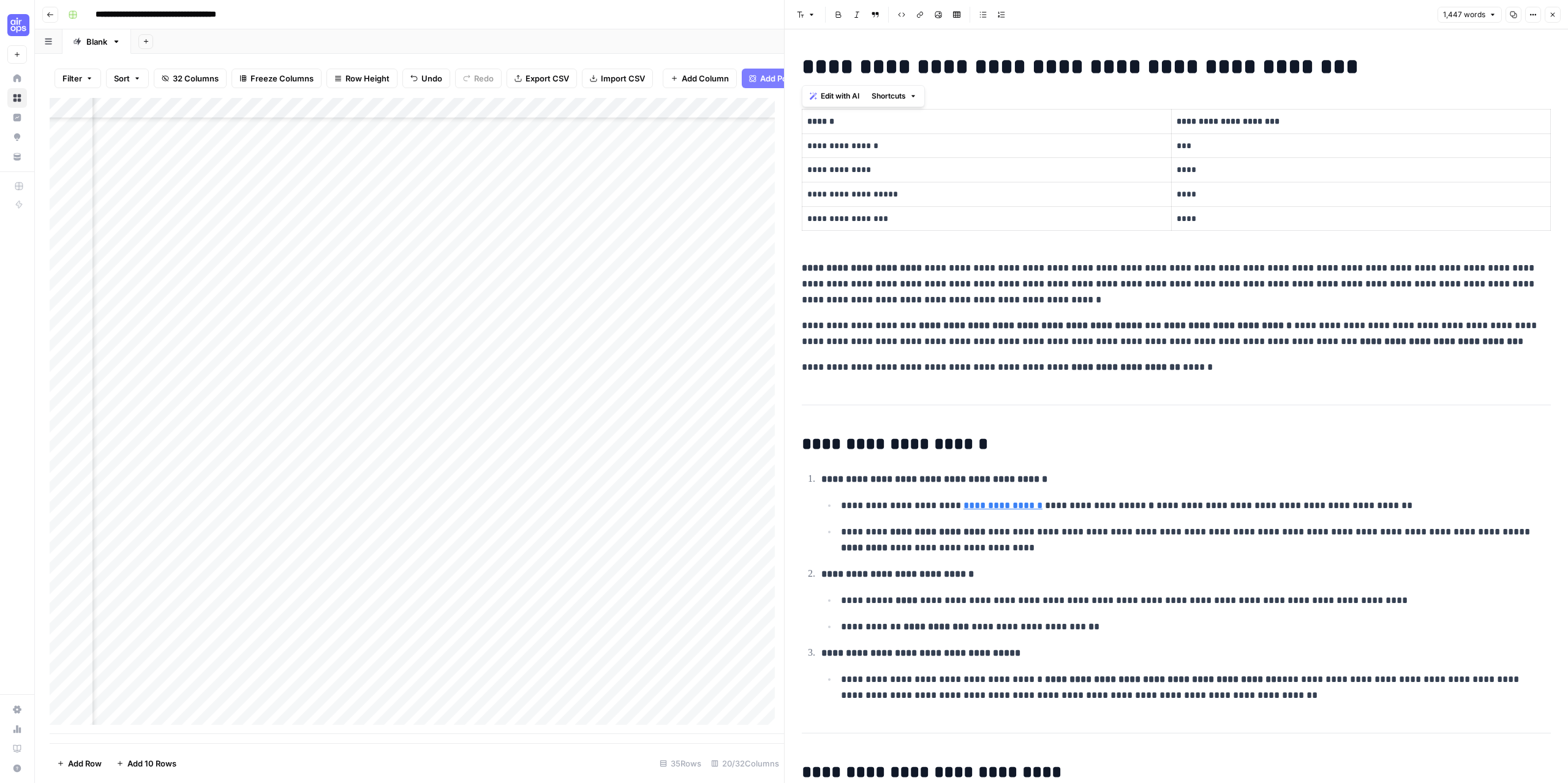
drag, startPoint x: 805, startPoint y: 71, endPoint x: 1045, endPoint y: 62, distance: 240.2
click at [1045, 62] on strong "**********" at bounding box center [1080, 67] width 557 height 22
click at [1063, 68] on strong "**********" at bounding box center [1080, 67] width 557 height 22
drag, startPoint x: 1057, startPoint y: 68, endPoint x: 1242, endPoint y: 62, distance: 185.1
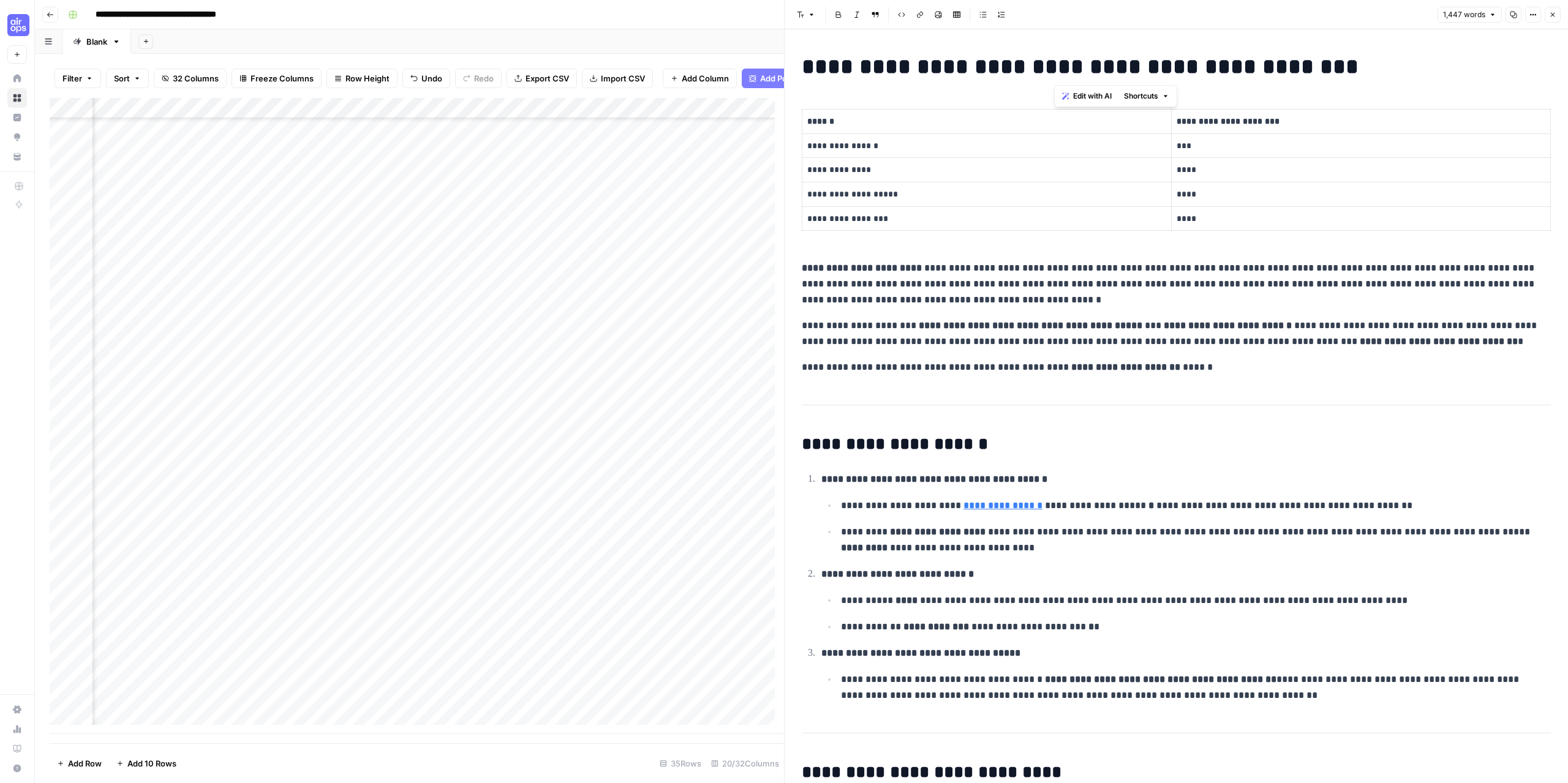
drag, startPoint x: 872, startPoint y: 72, endPoint x: 864, endPoint y: 73, distance: 8.1
click at [871, 73] on strong "**********" at bounding box center [1080, 67] width 557 height 22
drag, startPoint x: 808, startPoint y: 71, endPoint x: 1045, endPoint y: 61, distance: 237.2
click at [1045, 61] on strong "**********" at bounding box center [1080, 67] width 557 height 22
click at [1047, 70] on strong "**********" at bounding box center [1080, 67] width 557 height 22
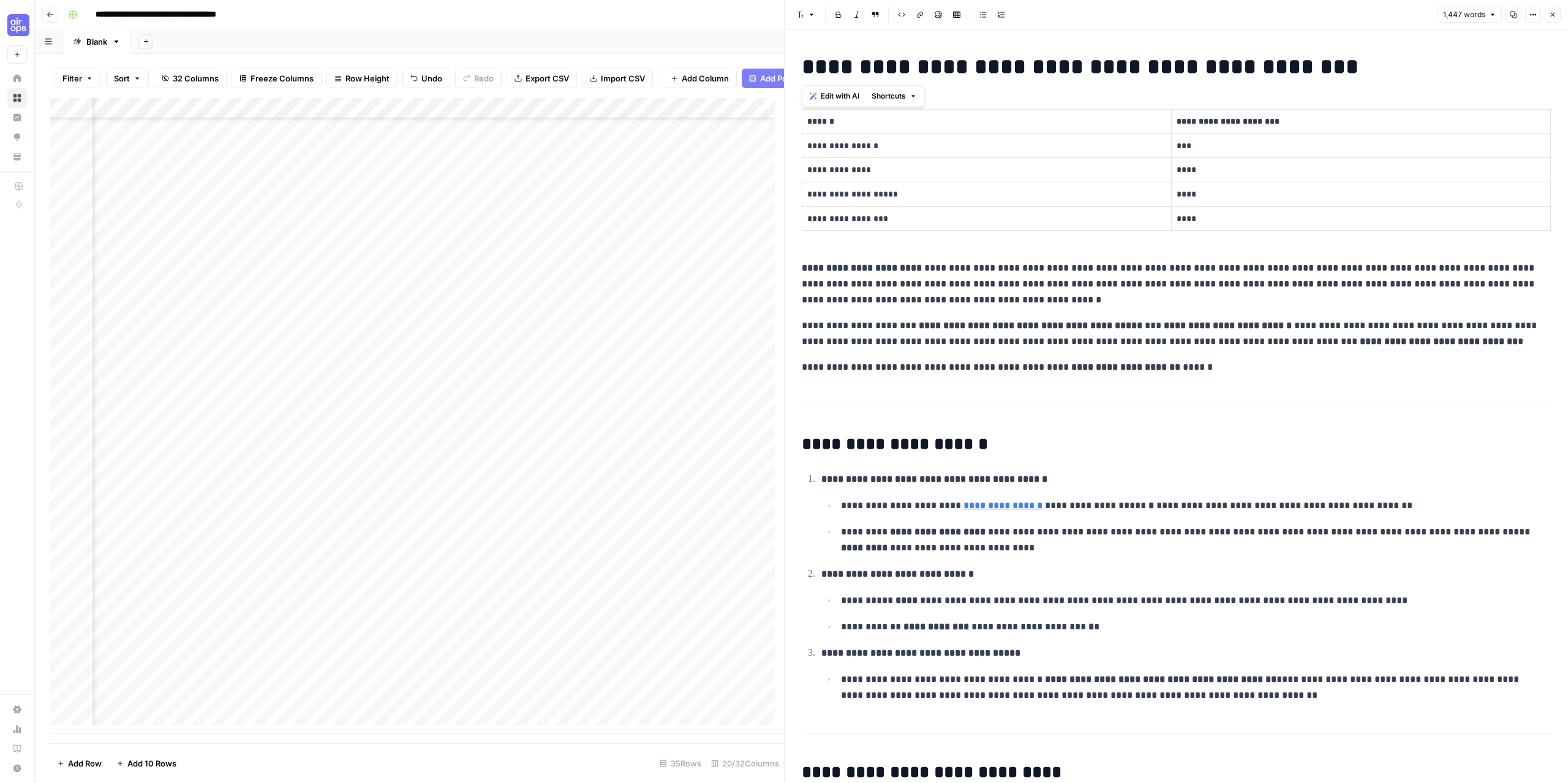
drag, startPoint x: 1051, startPoint y: 67, endPoint x: 795, endPoint y: 70, distance: 256.0
drag, startPoint x: 1103, startPoint y: 71, endPoint x: 1073, endPoint y: 70, distance: 30.0
click at [1101, 71] on strong "**********" at bounding box center [1080, 67] width 557 height 22
drag, startPoint x: 1072, startPoint y: 67, endPoint x: 1324, endPoint y: 57, distance: 252.2
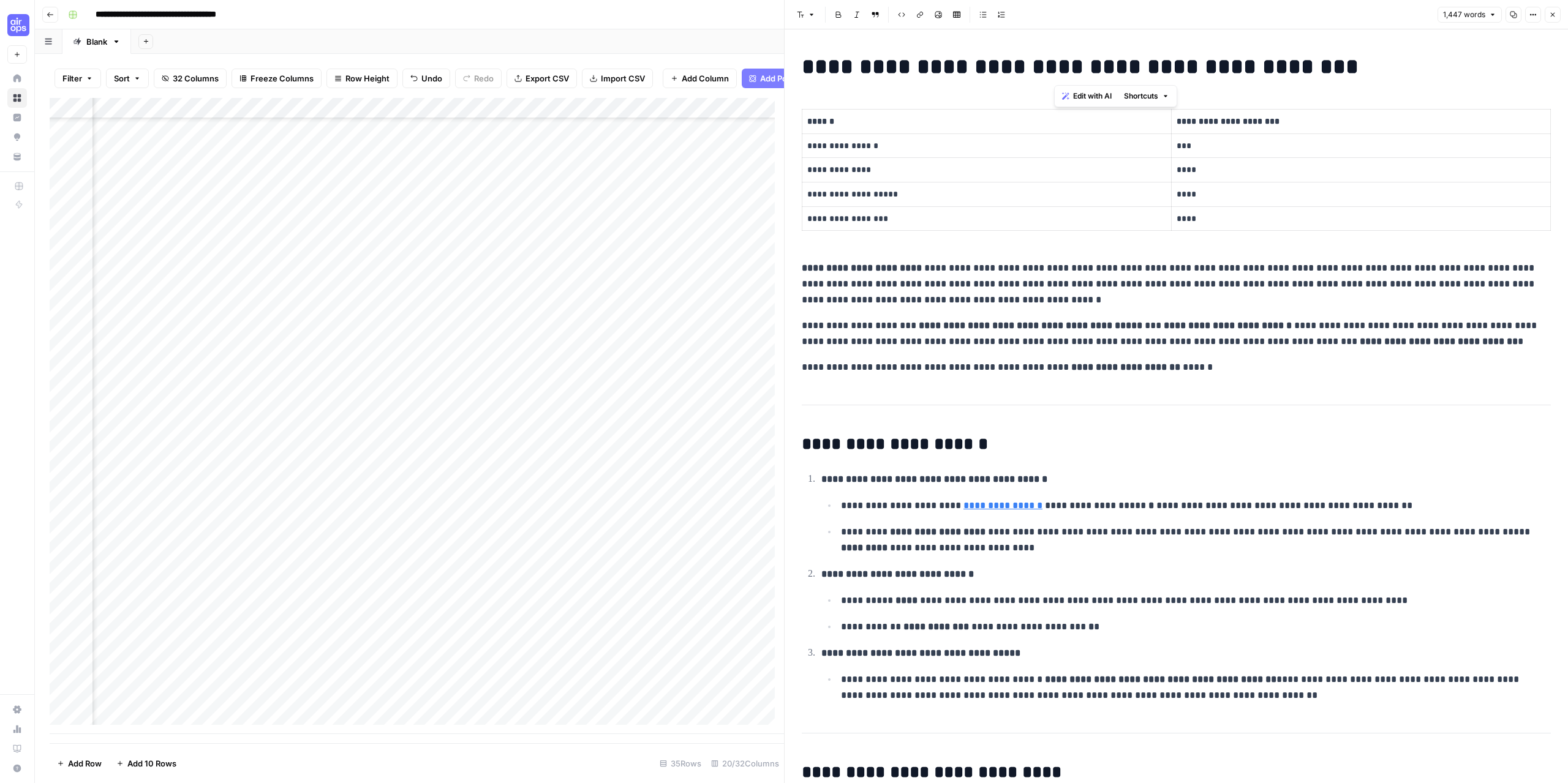
click at [1324, 57] on strong "**********" at bounding box center [1080, 67] width 557 height 22
click at [1034, 69] on strong "**********" at bounding box center [1080, 67] width 557 height 22
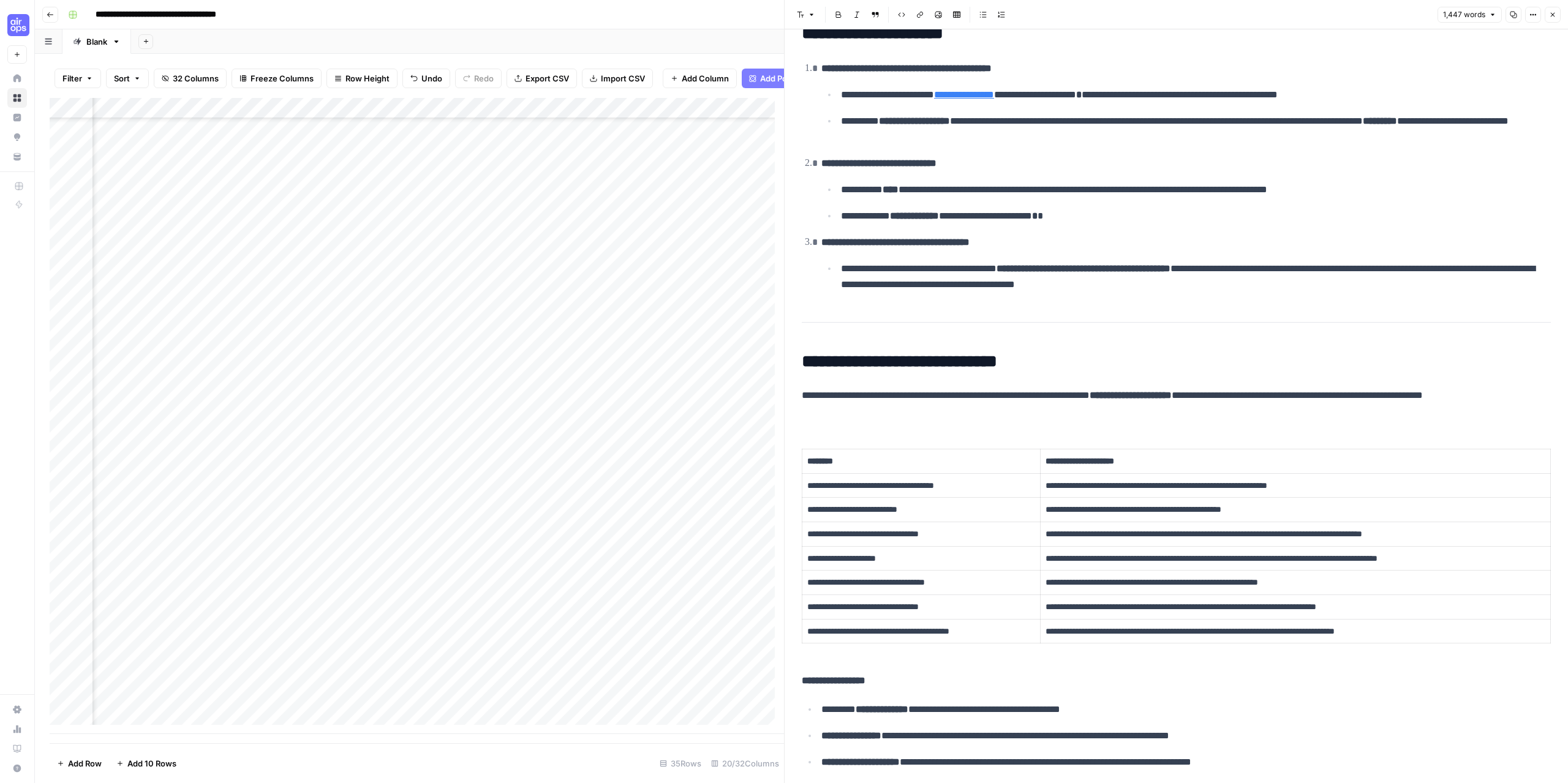
scroll to position [490, 0]
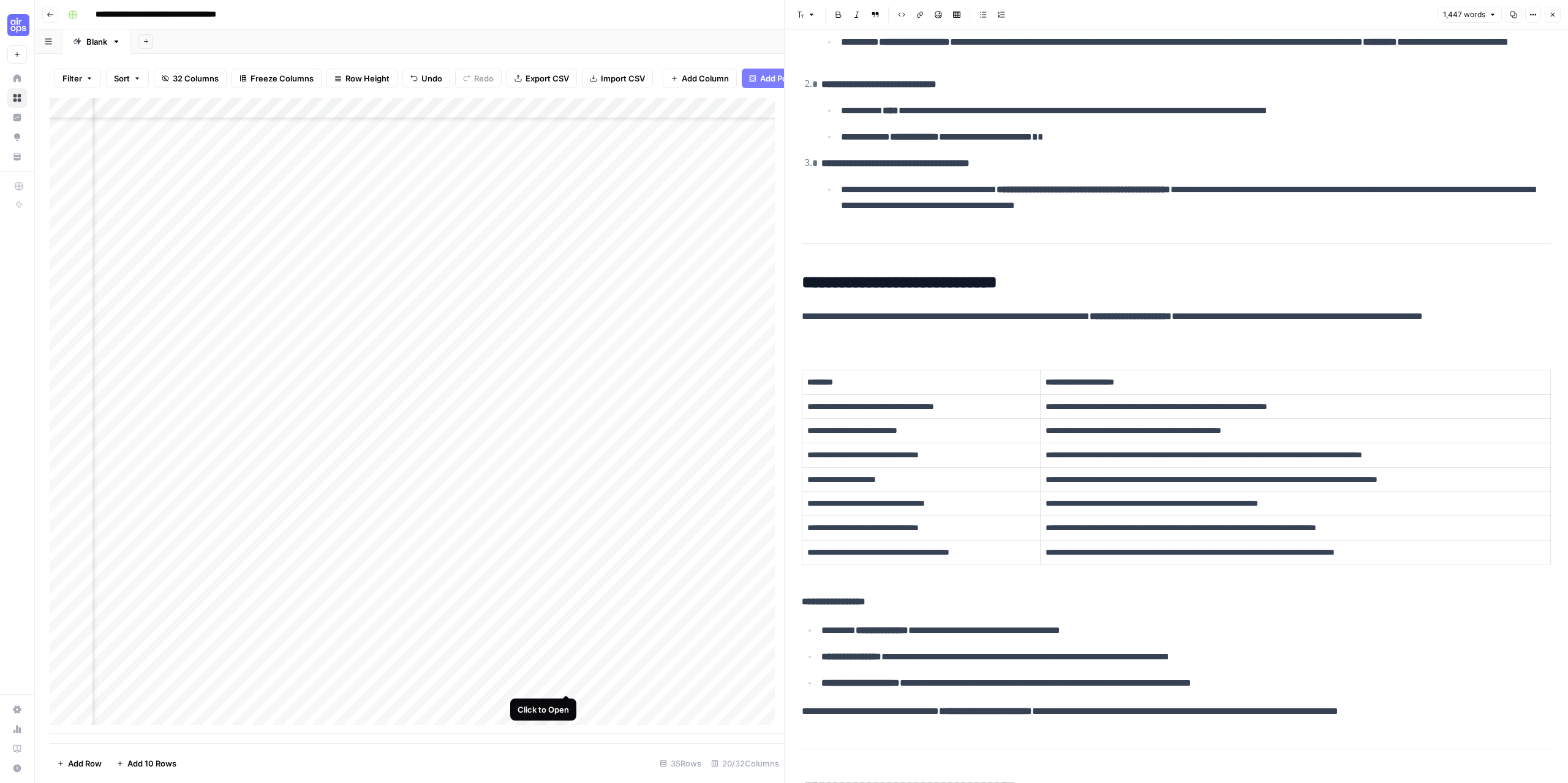
click at [567, 683] on div "Add Column" at bounding box center [417, 416] width 734 height 636
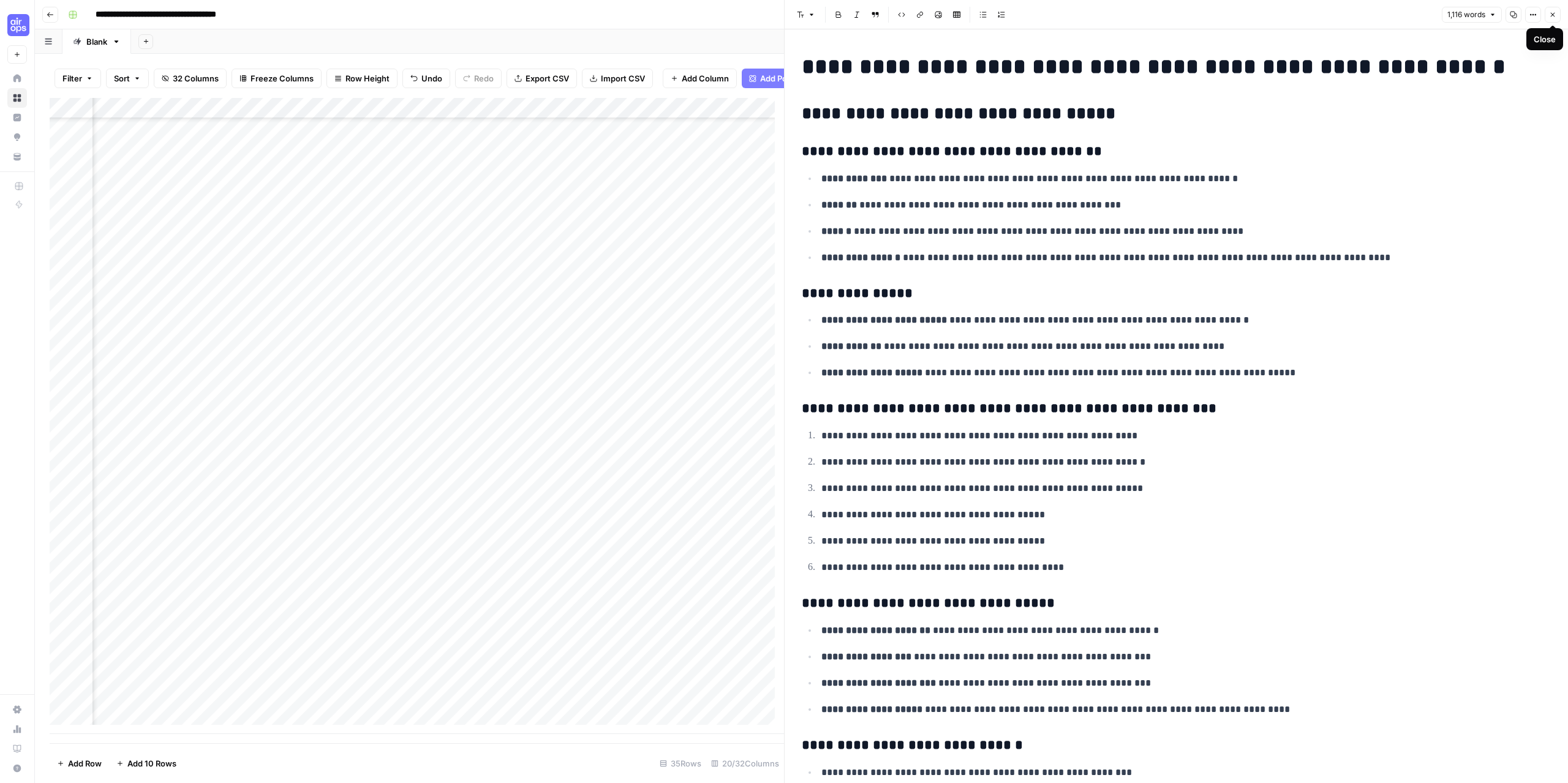
click at [1552, 15] on icon "button" at bounding box center [1553, 15] width 7 height 7
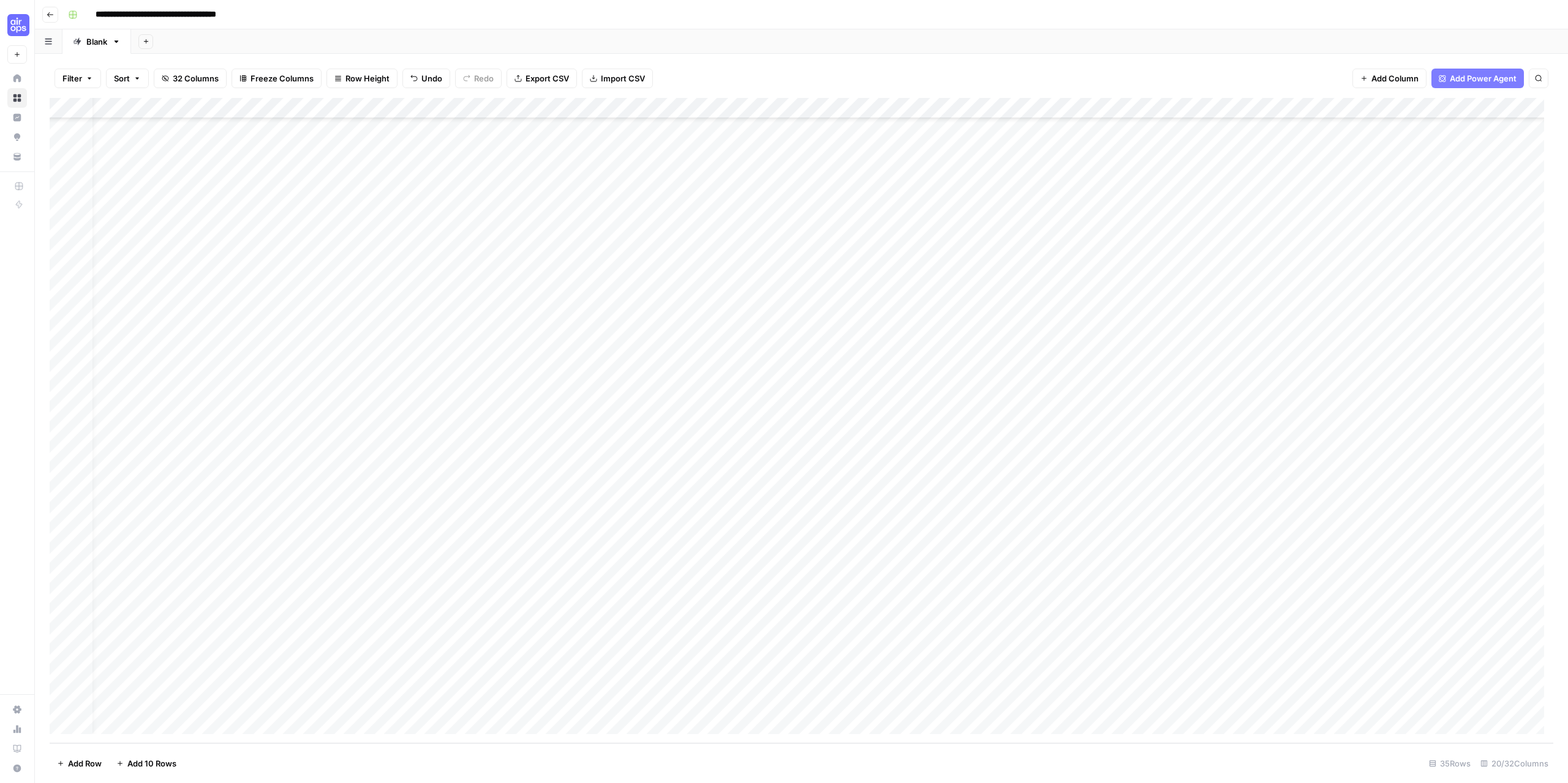
scroll to position [133, 0]
click at [920, 110] on div "Add Column" at bounding box center [802, 420] width 1503 height 645
click at [874, 213] on span "Configure Inputs" at bounding box center [885, 211] width 107 height 12
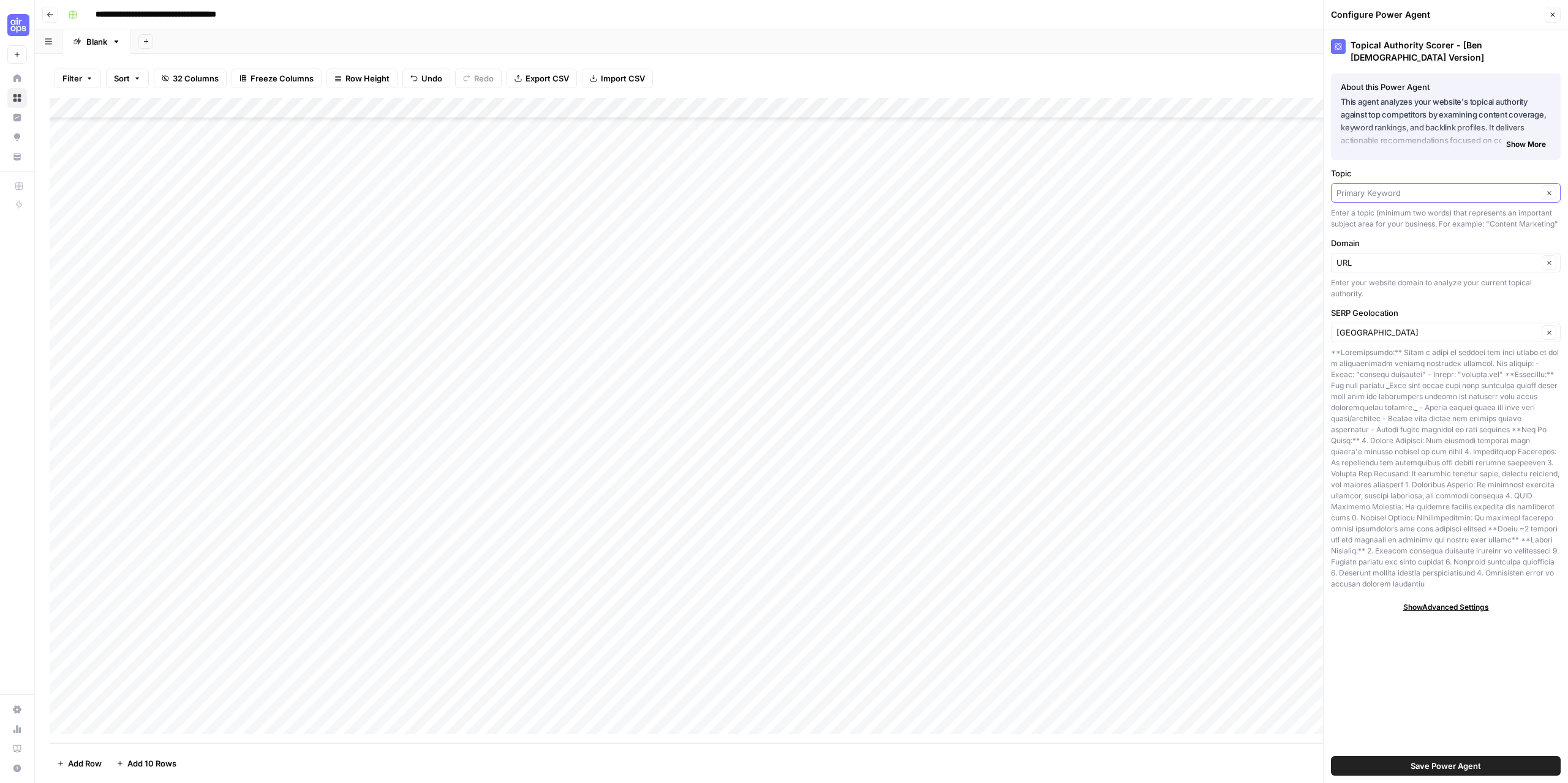
click at [1402, 188] on input "Topic" at bounding box center [1437, 193] width 201 height 12
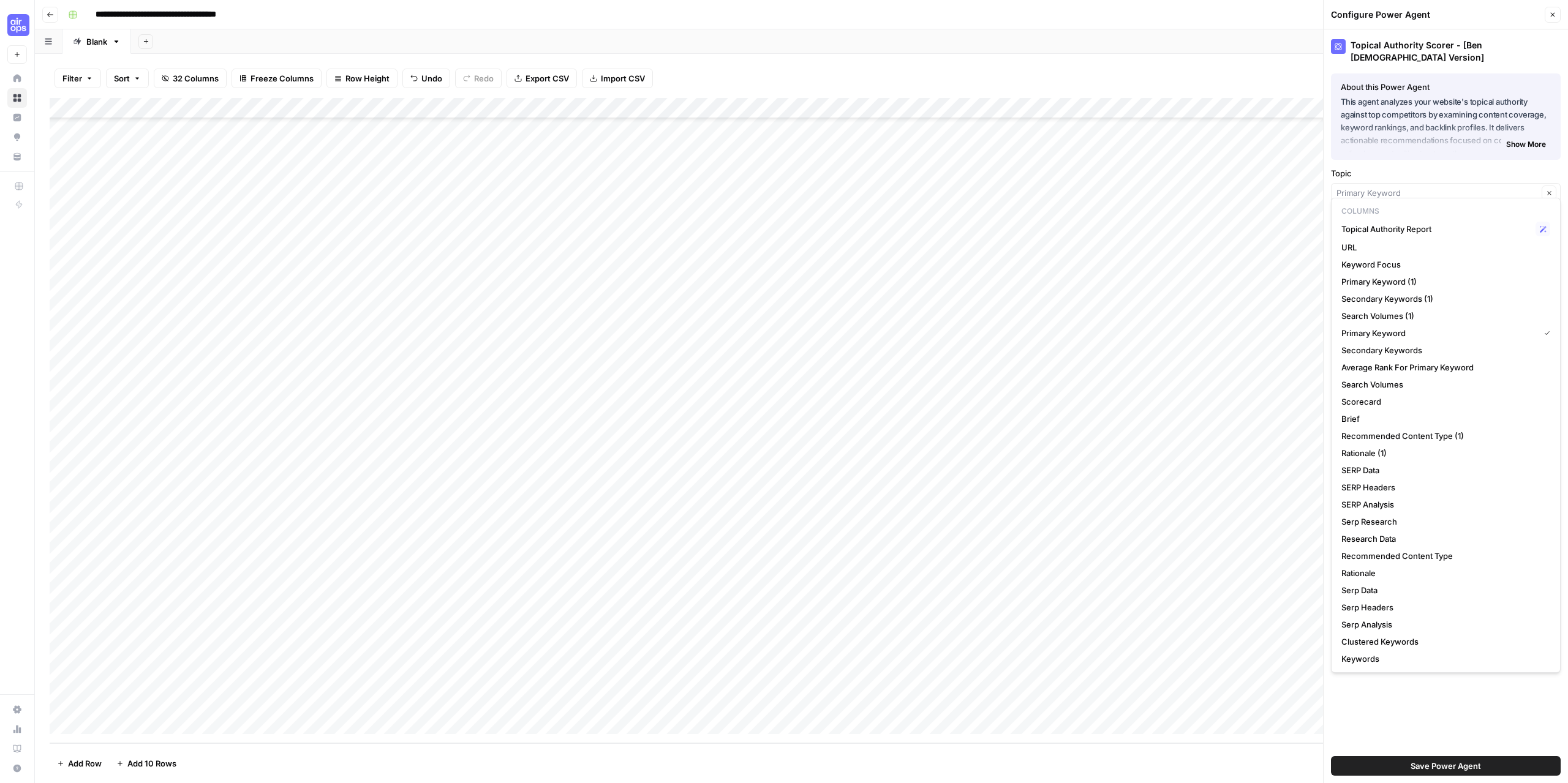
type input "Primary Keyword"
click at [1434, 147] on div "About this Power Agent This agent analyzes your website's topical authority aga…" at bounding box center [1445, 116] width 230 height 86
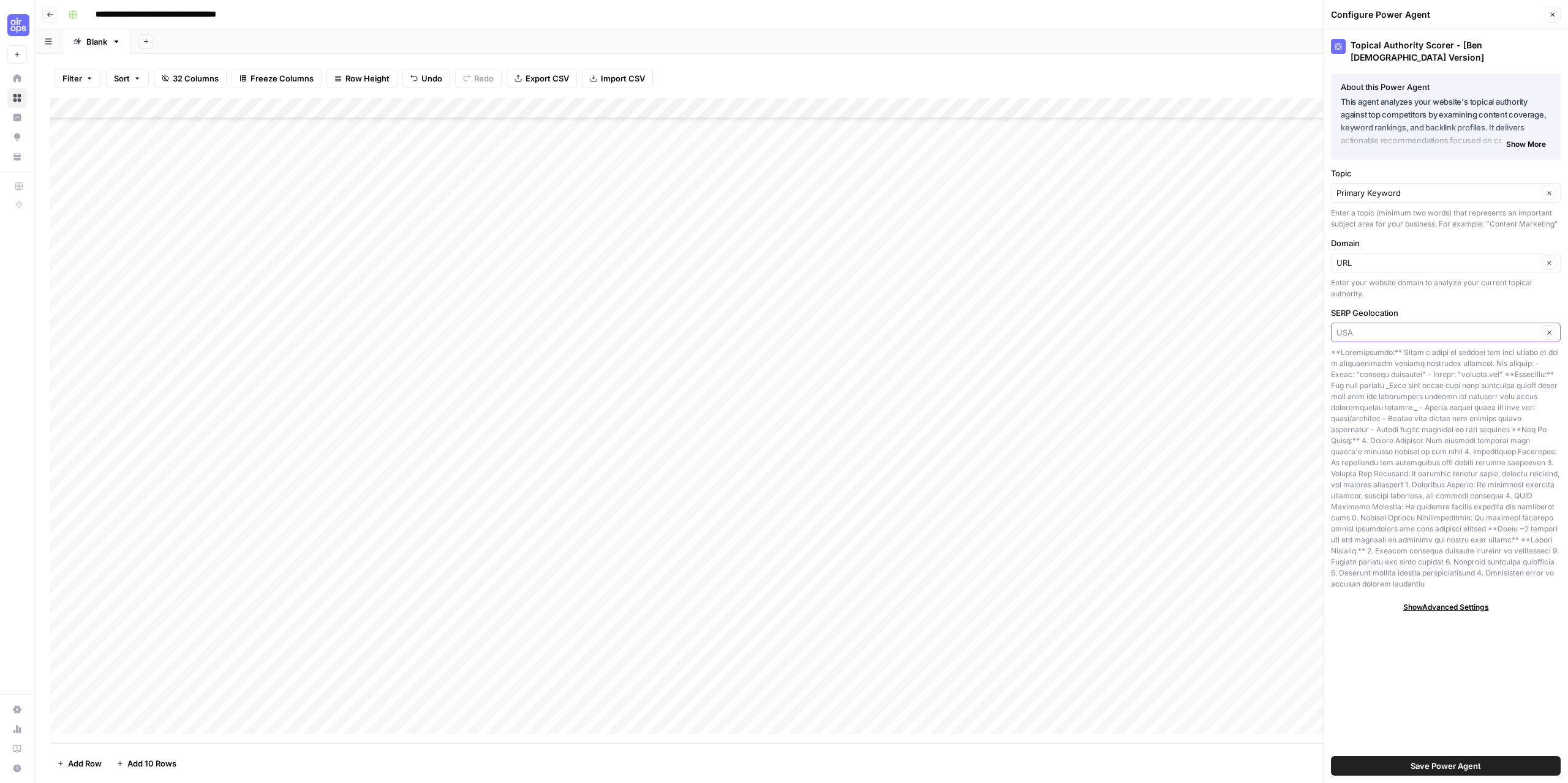
click at [1360, 326] on input "SERP Geolocation" at bounding box center [1437, 332] width 201 height 12
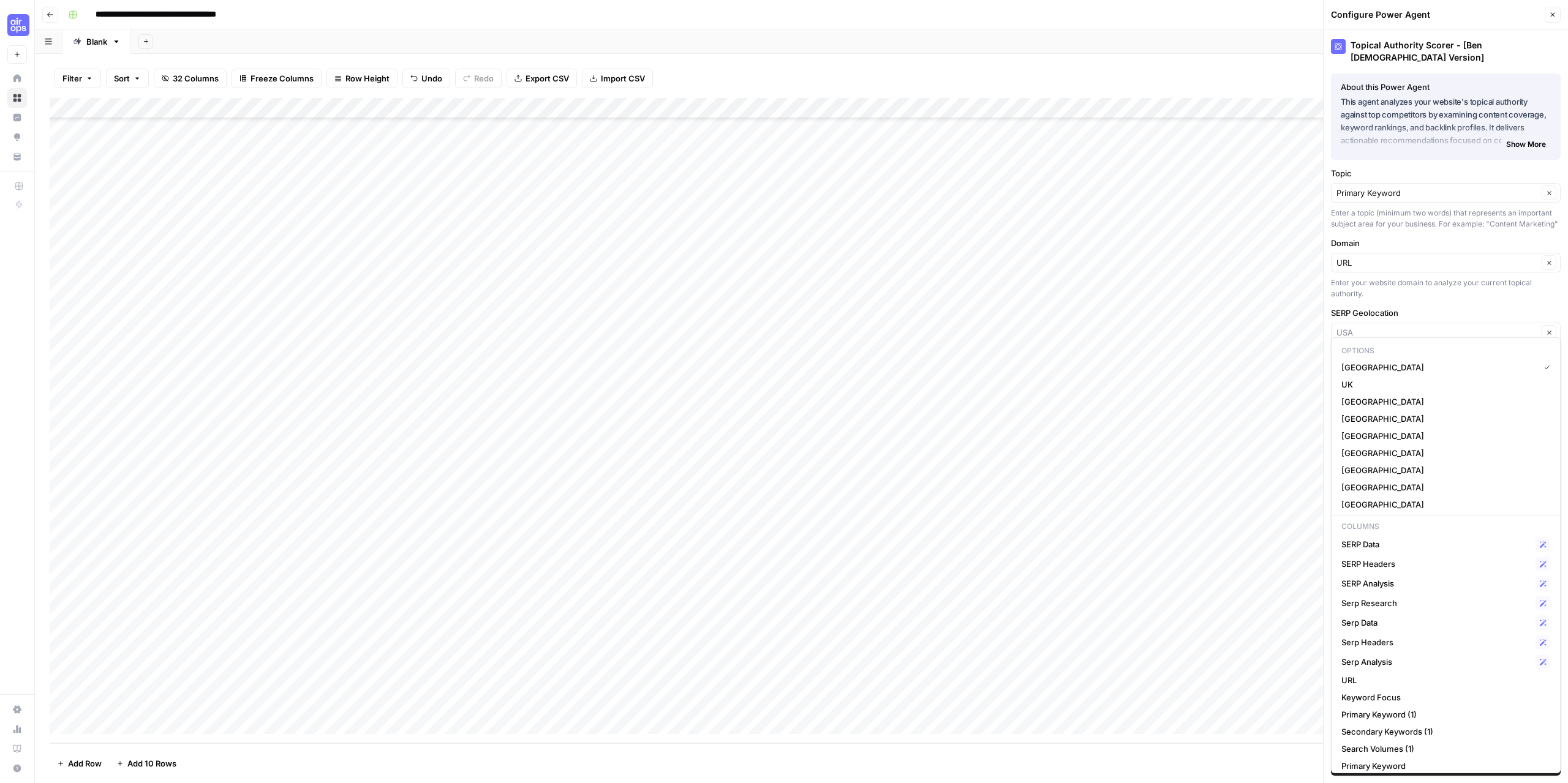
type input "USA"
click at [1423, 310] on div "SERP Geolocation USA Clear" at bounding box center [1445, 448] width 230 height 283
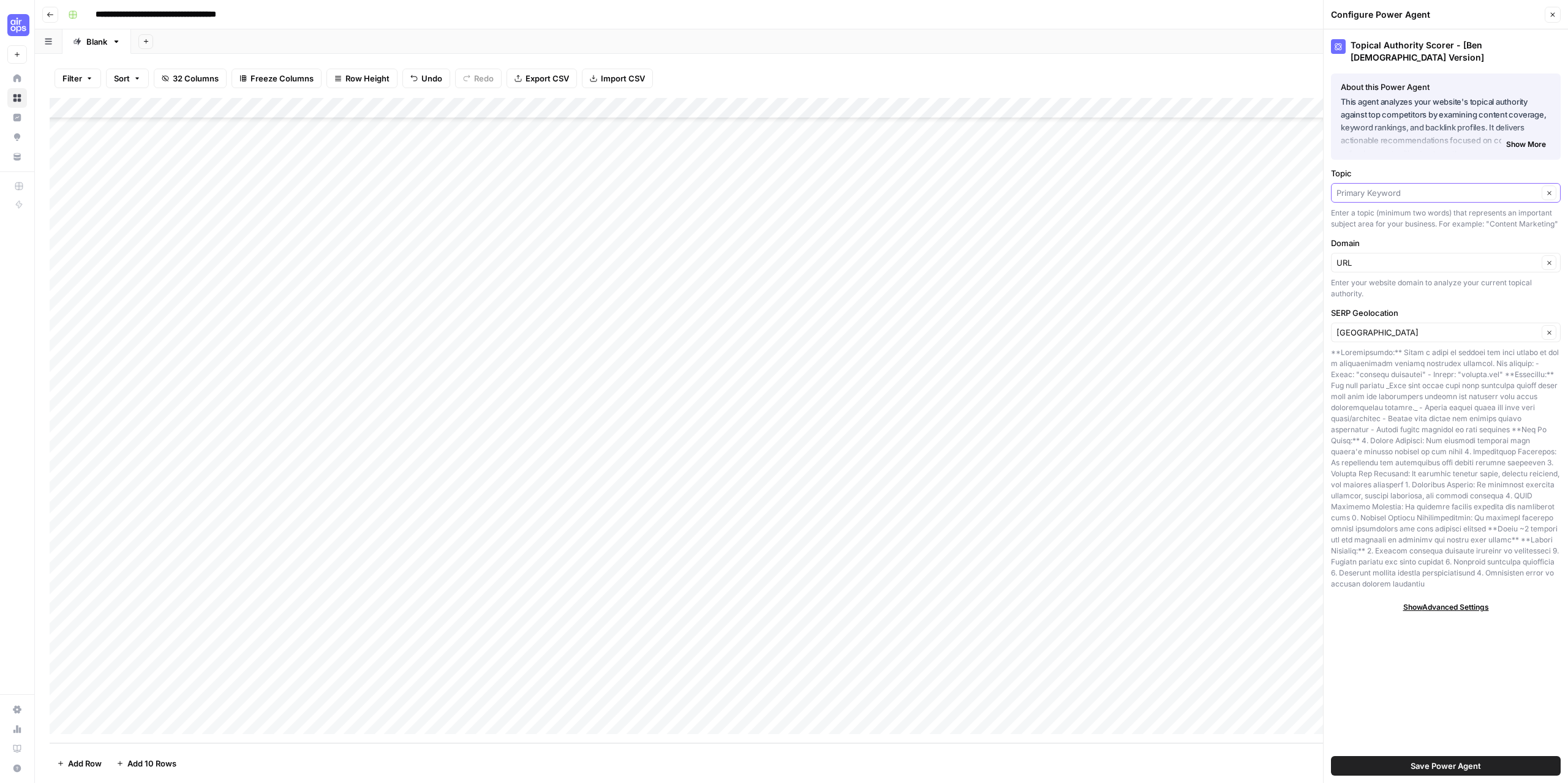
click at [1418, 187] on input "Topic" at bounding box center [1437, 193] width 201 height 12
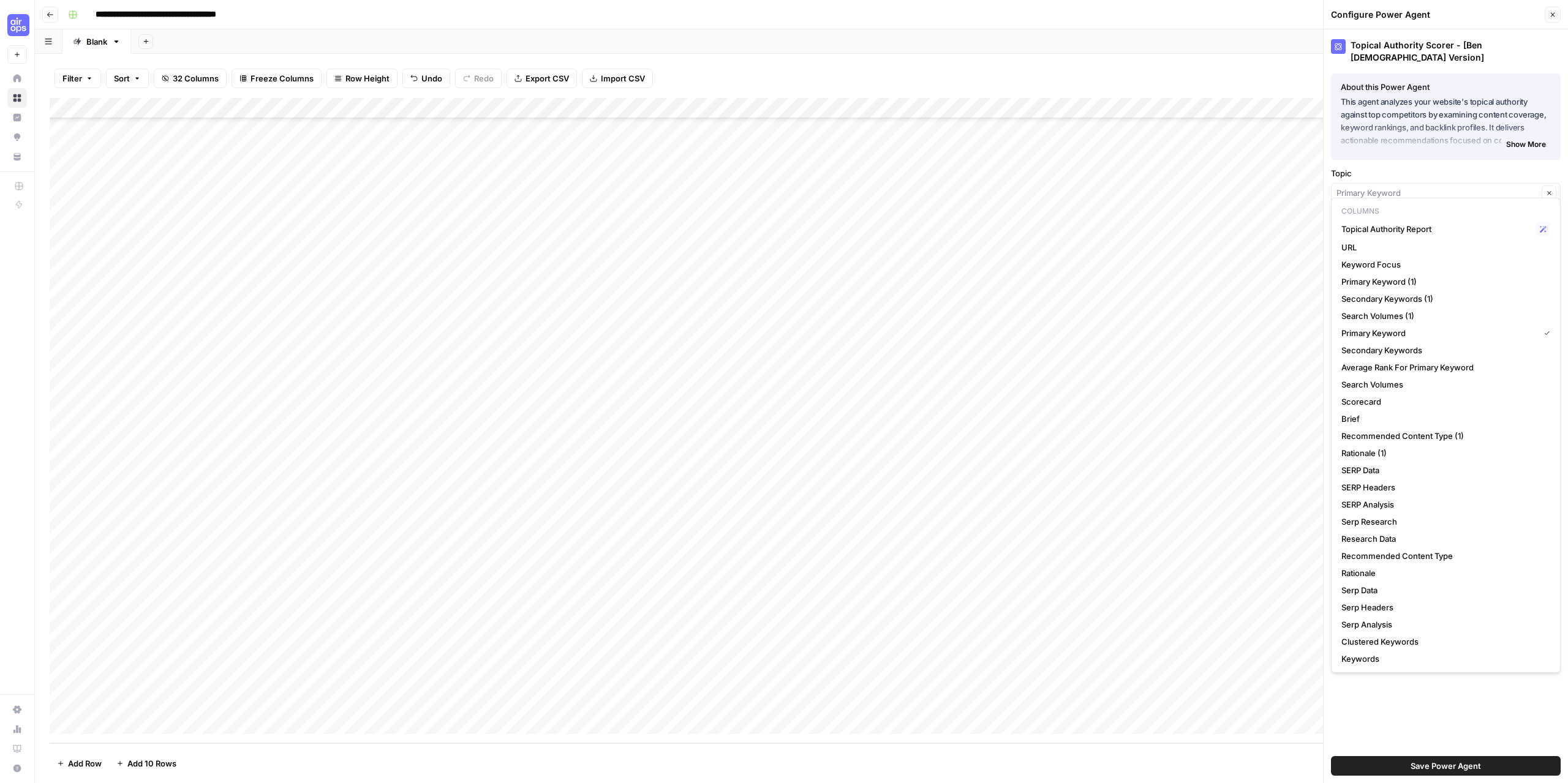
type input "Primary Keyword"
click at [1407, 156] on div "Topical Authority Scorer - [Ben Male Version] About this Power Agent This agent…" at bounding box center [1445, 406] width 244 height 754
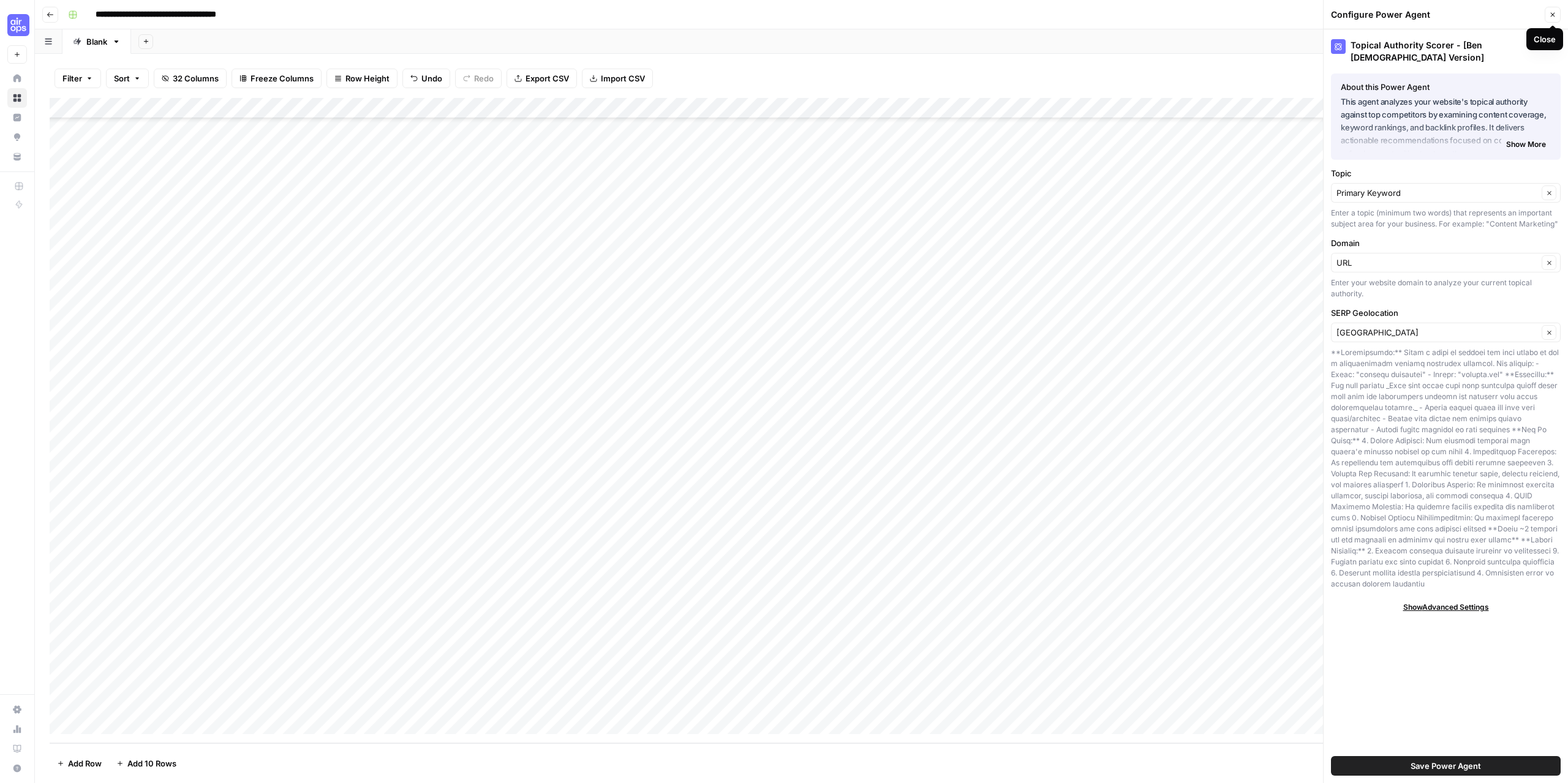
click at [1556, 18] on button "Close" at bounding box center [1553, 15] width 16 height 16
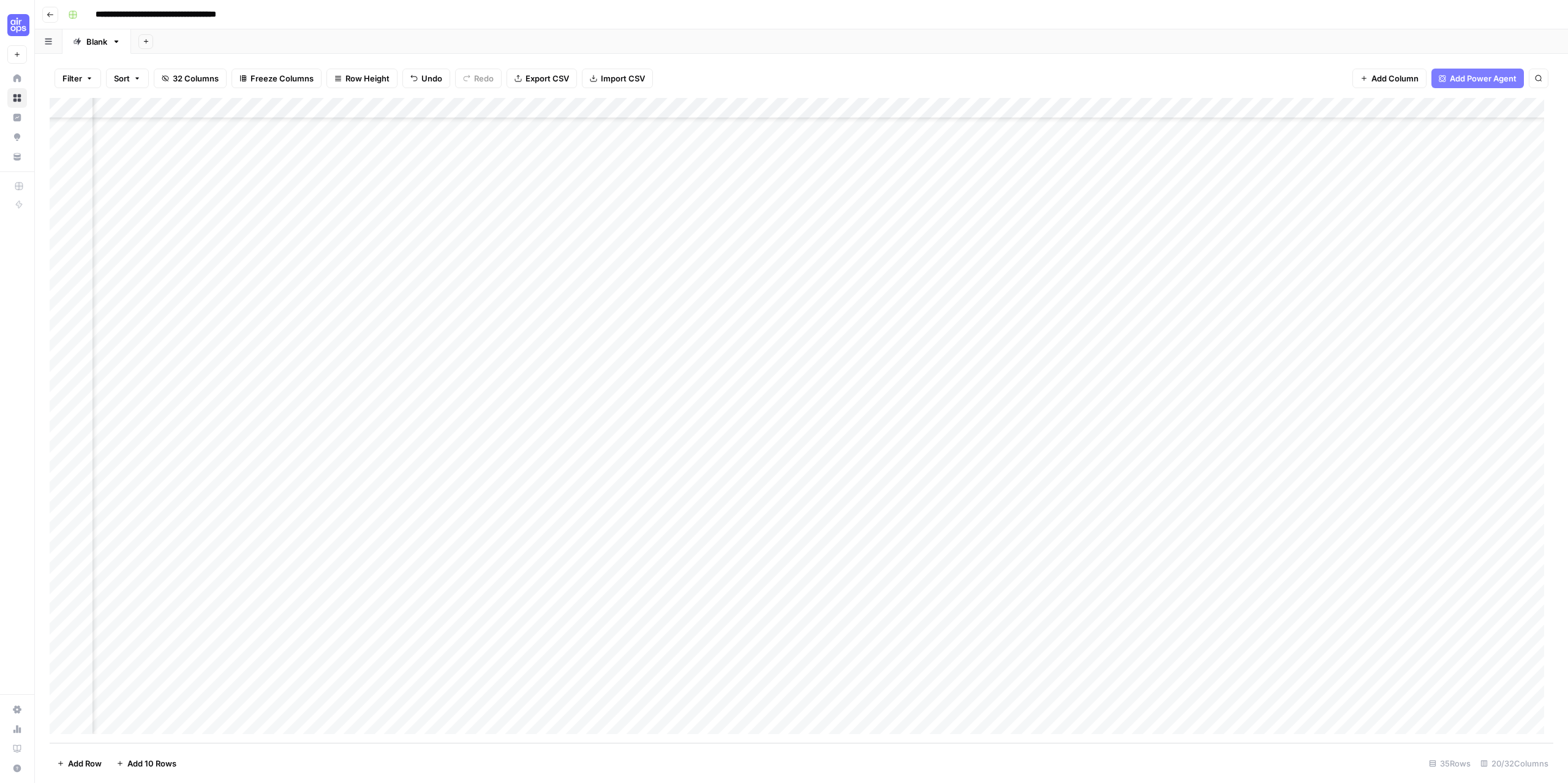
scroll to position [133, 745]
